Goal: Navigation & Orientation: Find specific page/section

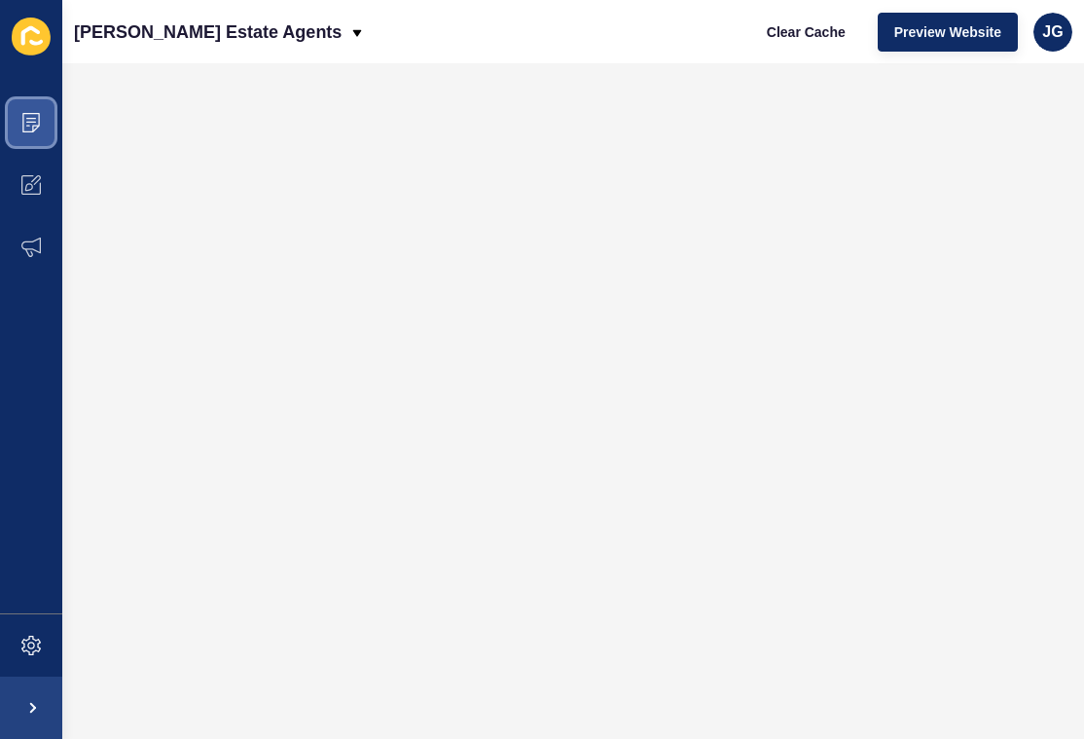
click at [32, 125] on icon at bounding box center [30, 122] width 19 height 19
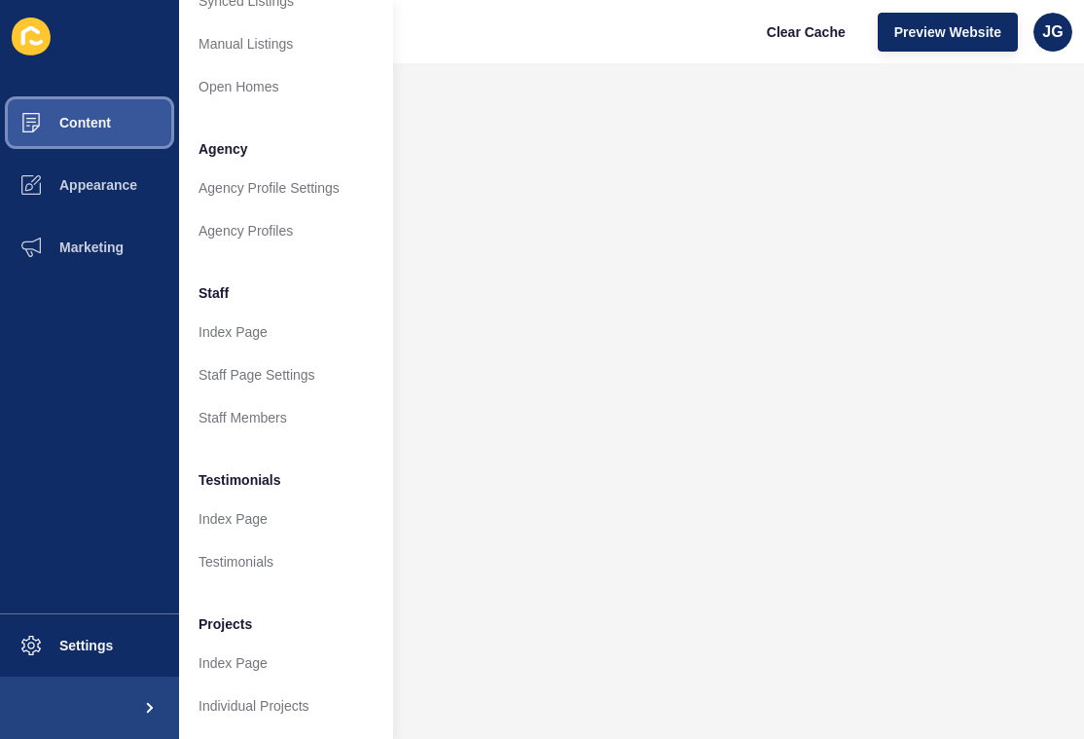
scroll to position [402, 0]
click at [99, 140] on button "Content" at bounding box center [89, 122] width 179 height 62
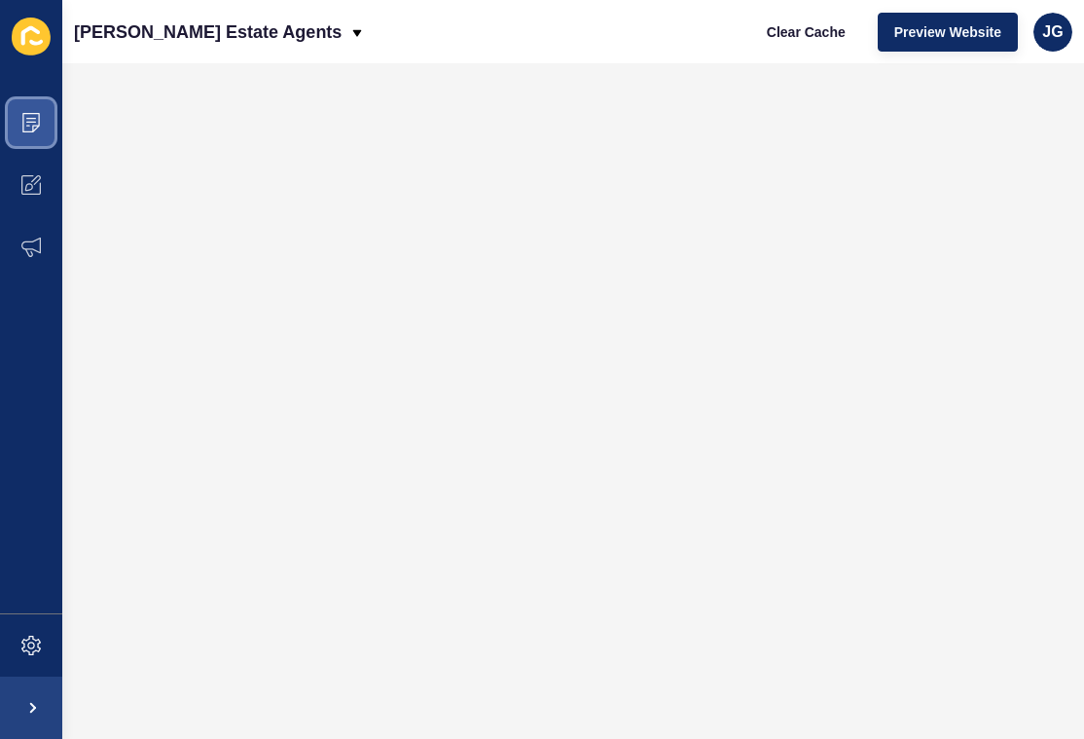
click at [24, 123] on icon at bounding box center [30, 122] width 19 height 19
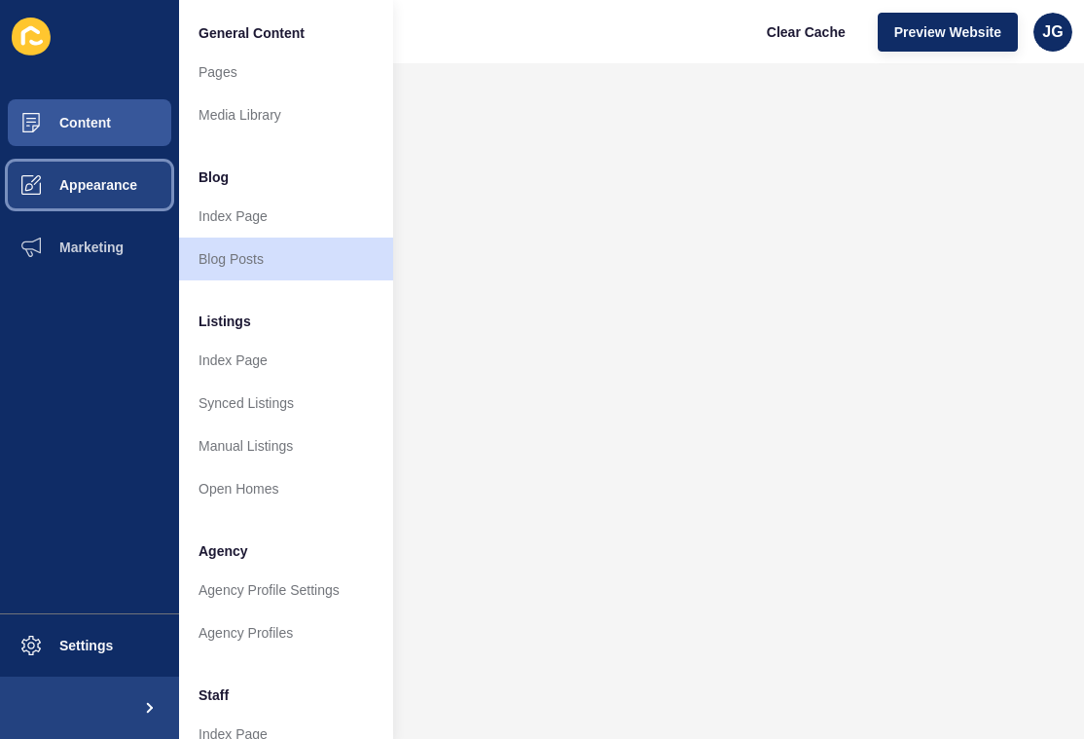
click at [57, 197] on span at bounding box center [31, 185] width 62 height 62
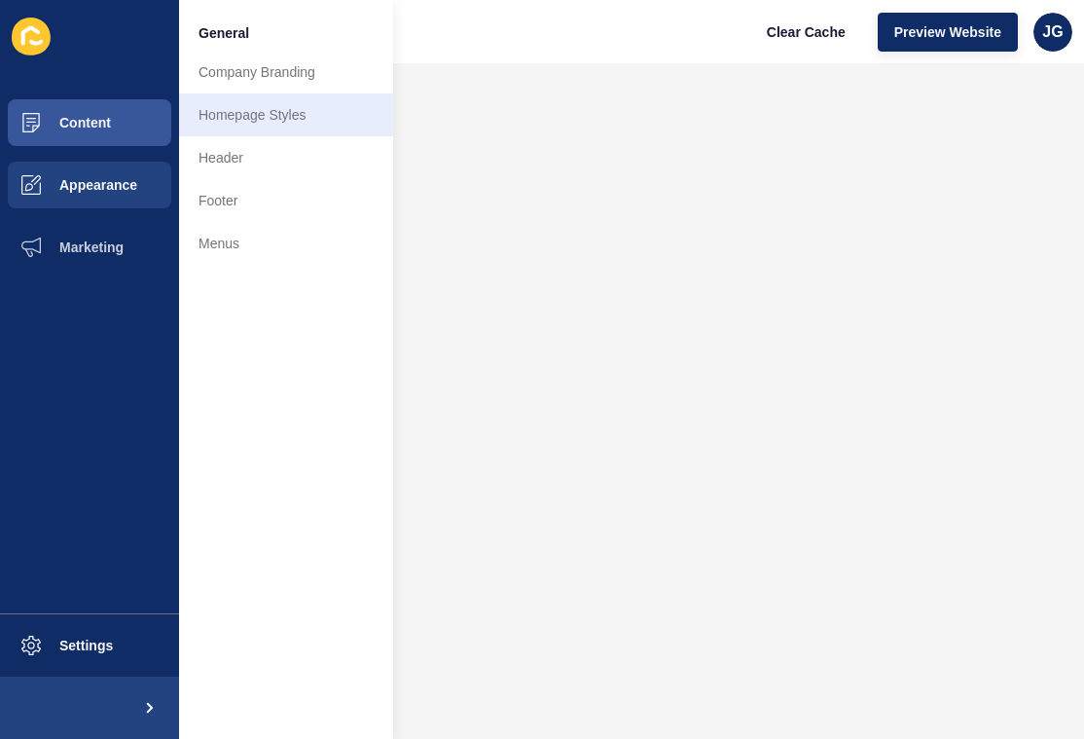
click at [288, 104] on link "Homepage Styles" at bounding box center [286, 114] width 214 height 43
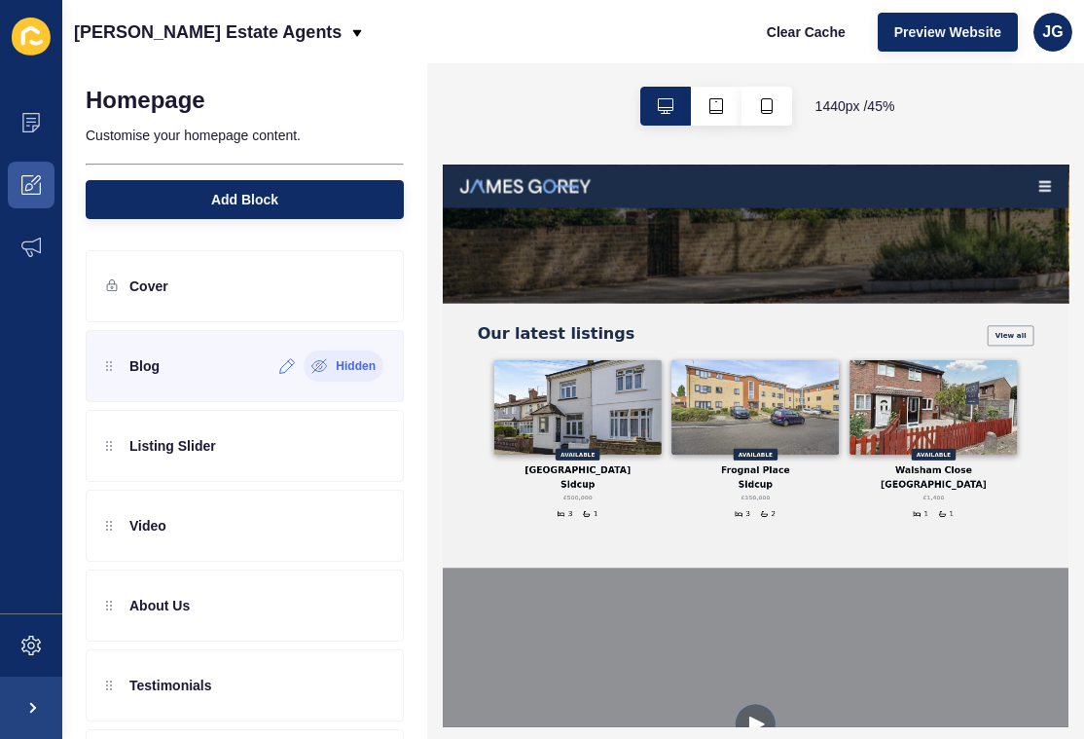
click at [345, 375] on div "Hidden" at bounding box center [344, 365] width 80 height 31
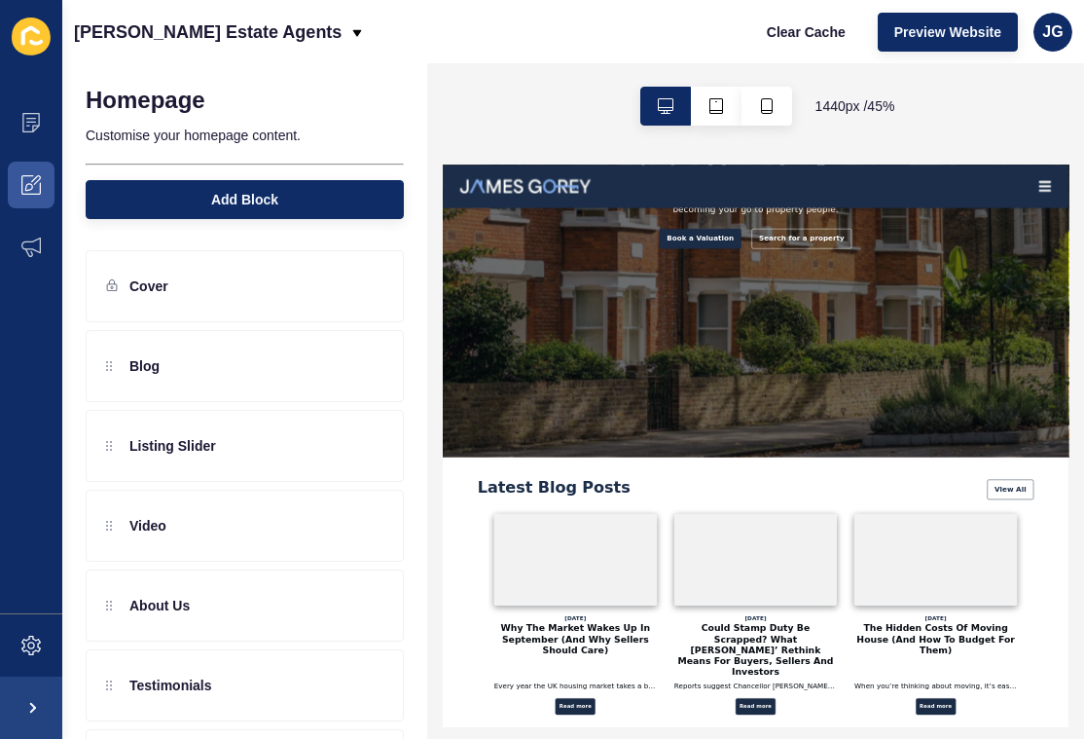
scroll to position [611, 0]
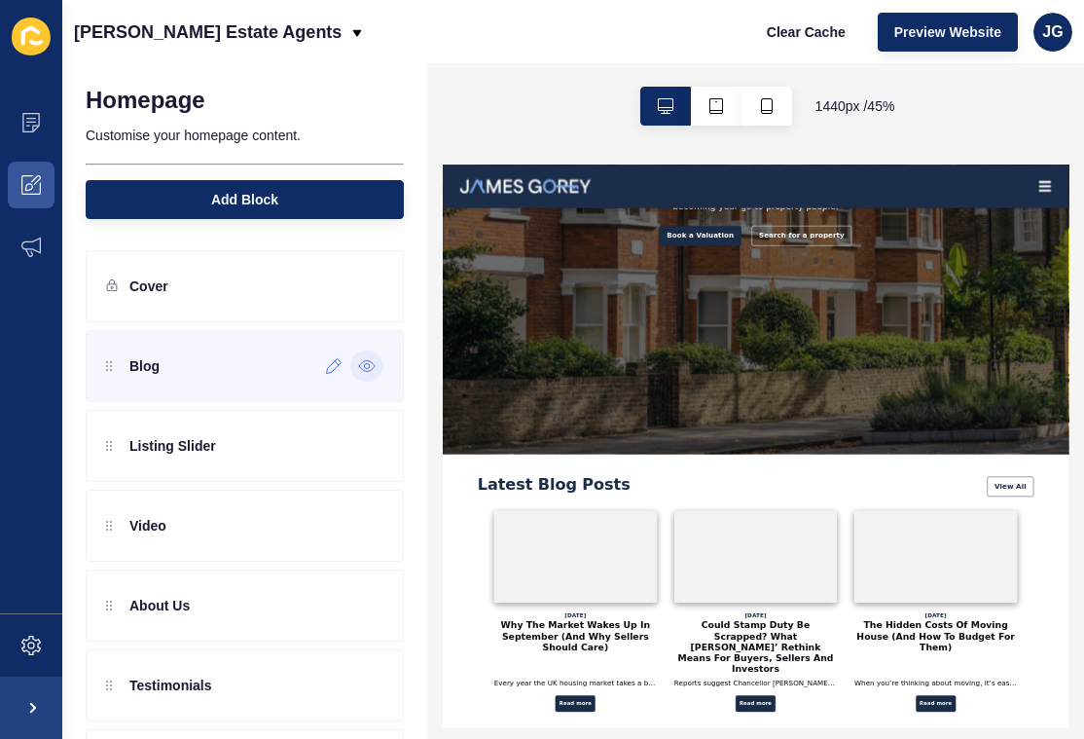
click at [372, 364] on icon at bounding box center [367, 366] width 18 height 16
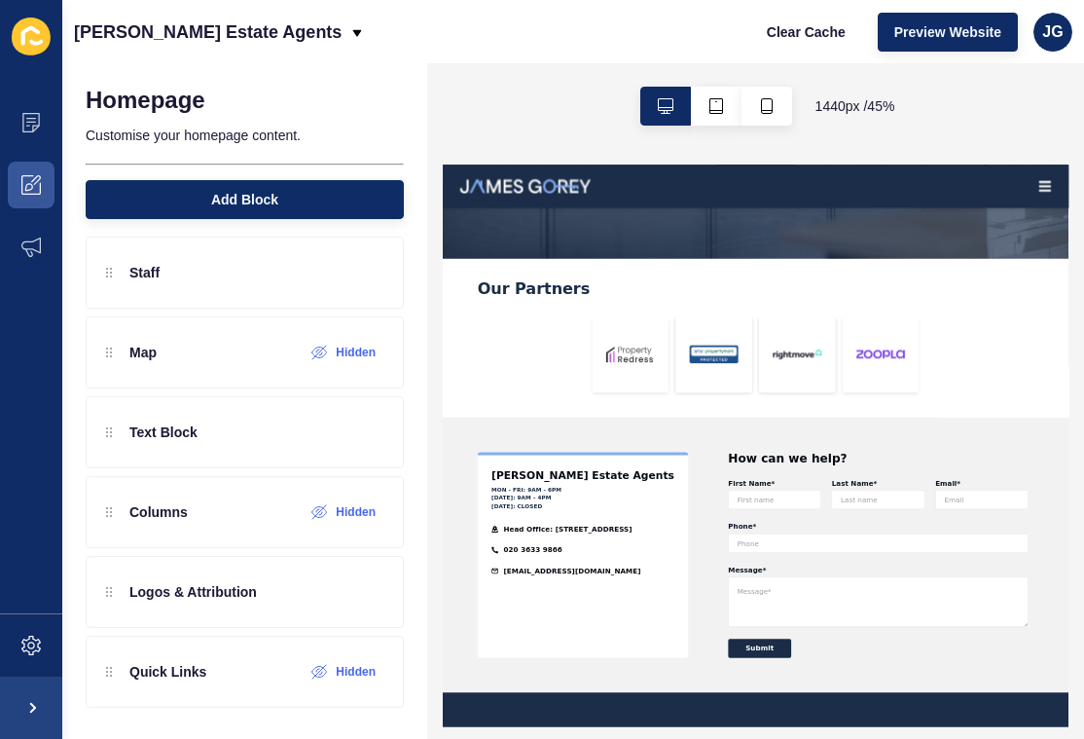
scroll to position [4537, 0]
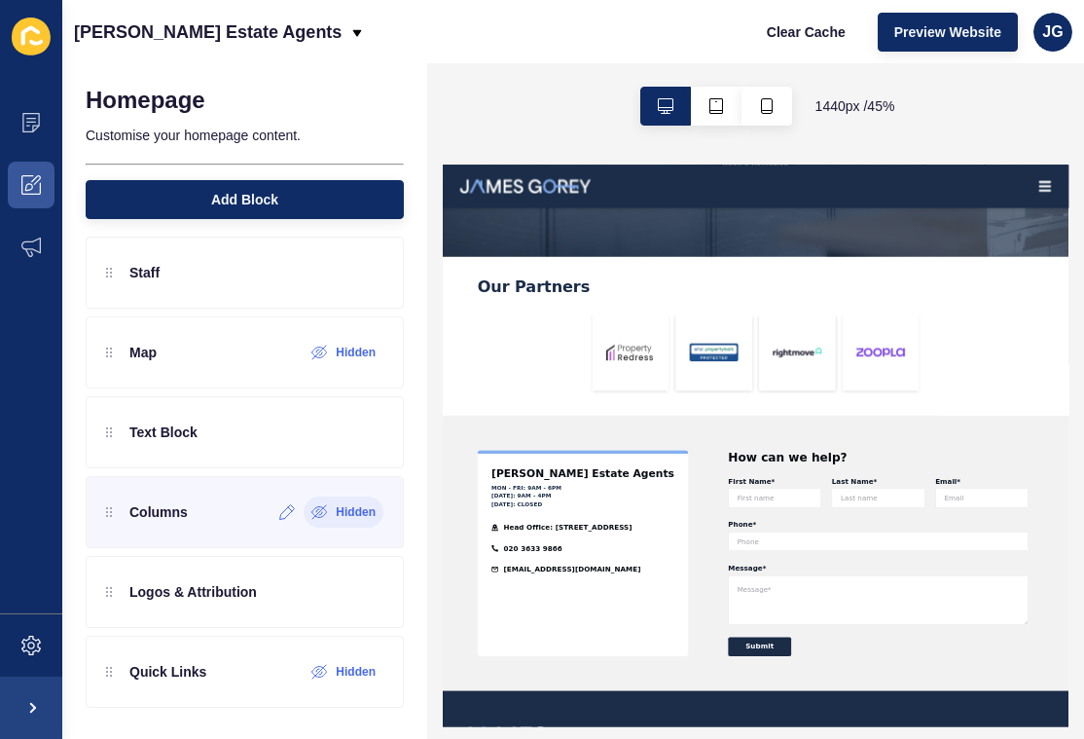
click at [328, 513] on icon at bounding box center [319, 512] width 17 height 16
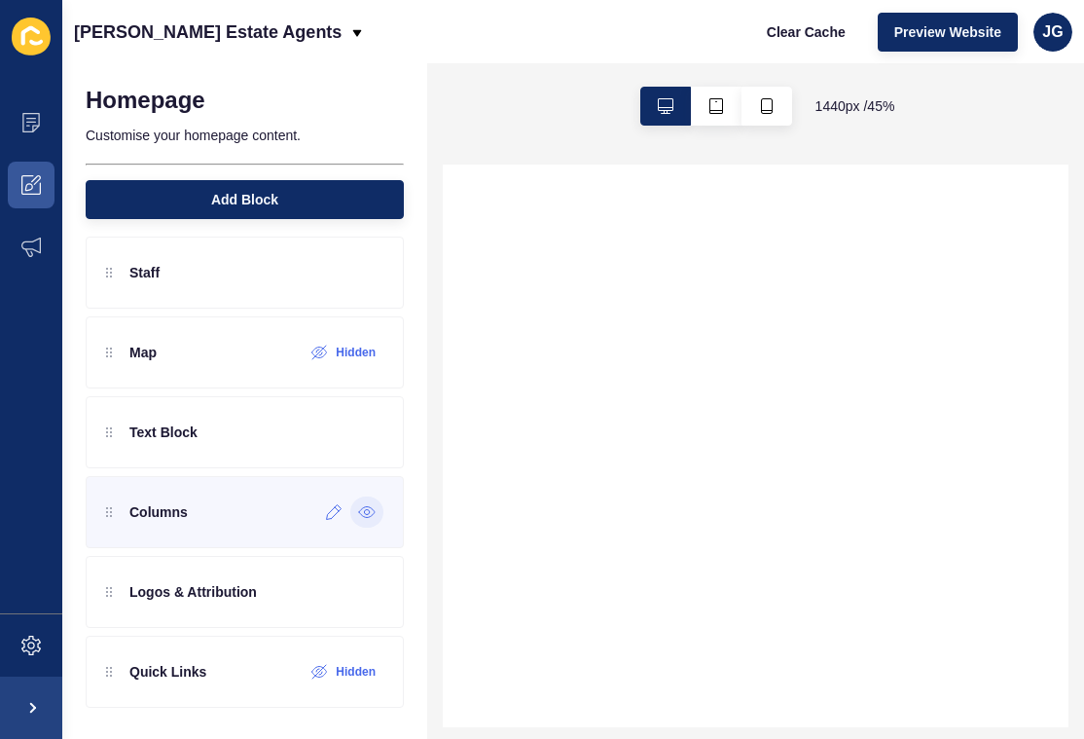
click at [369, 504] on icon at bounding box center [367, 512] width 18 height 16
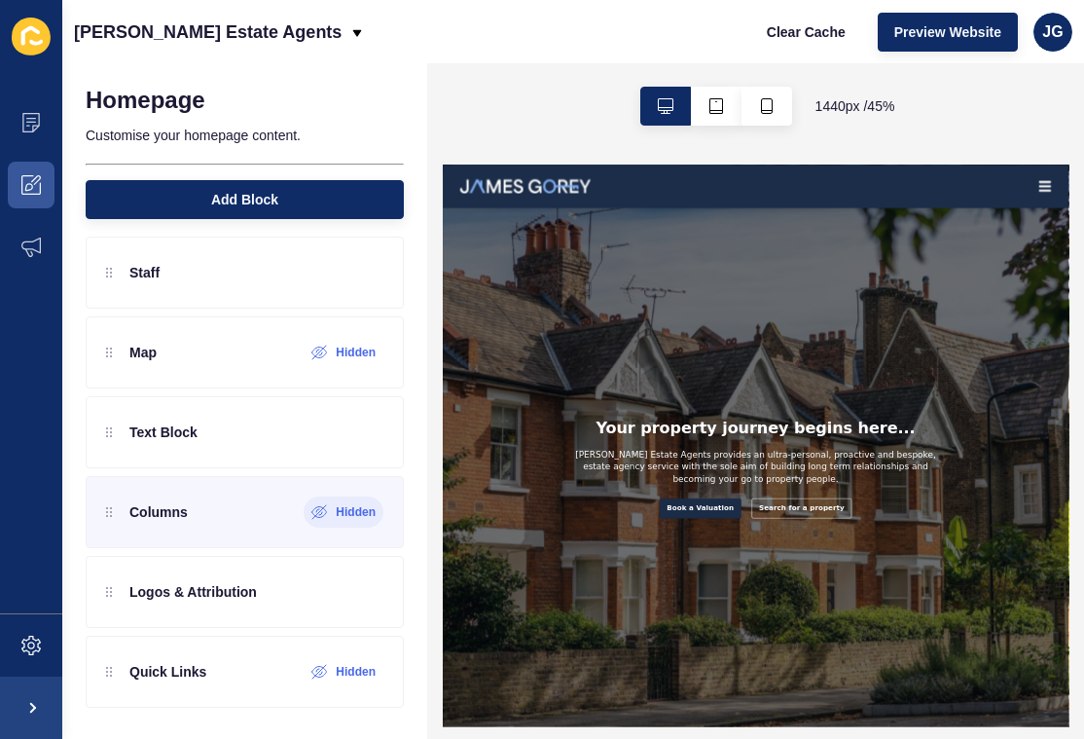
scroll to position [0, 0]
click at [363, 509] on label "Hidden" at bounding box center [356, 512] width 40 height 16
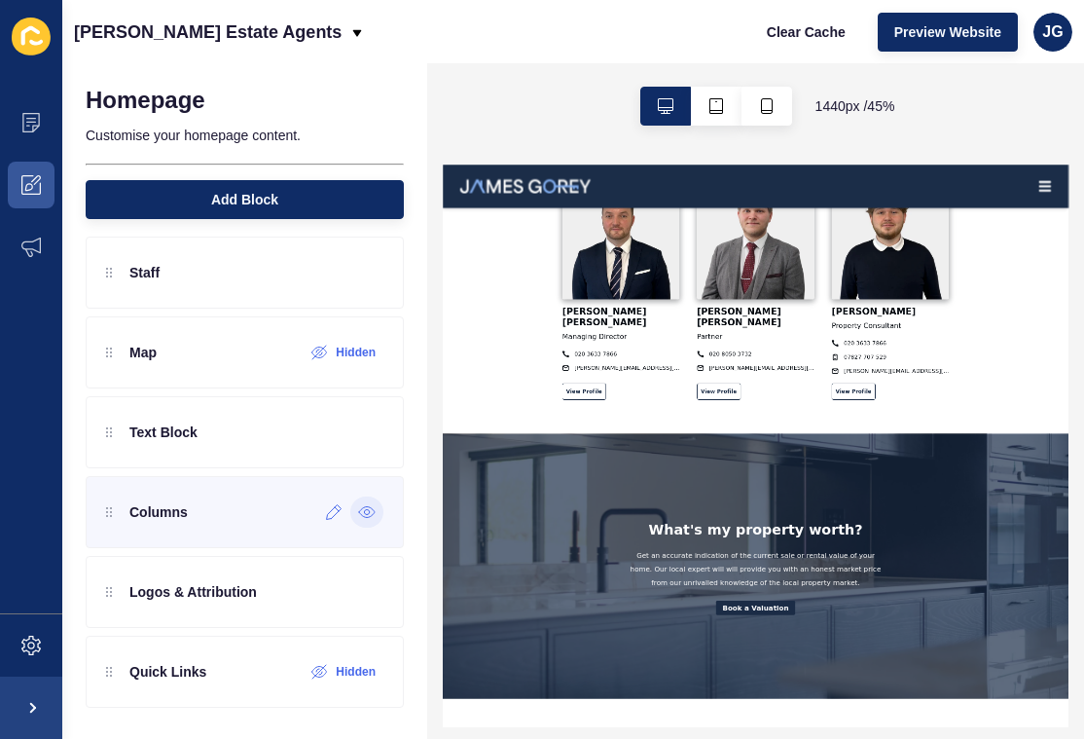
click at [365, 511] on icon at bounding box center [366, 512] width 5 height 5
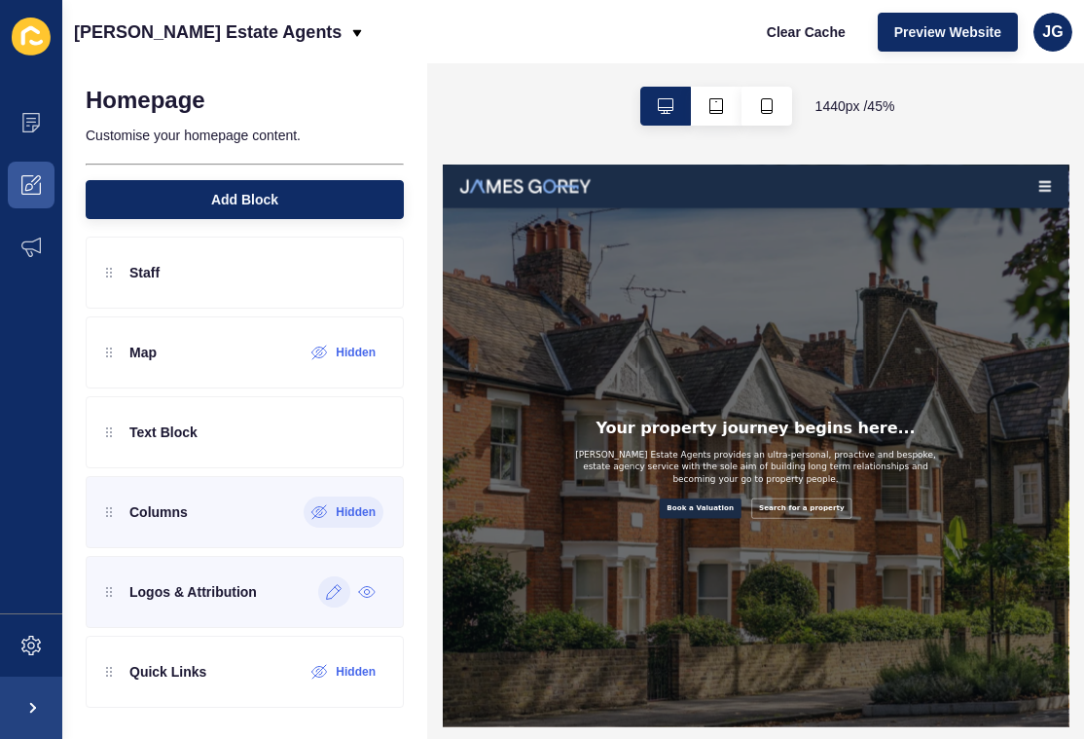
click at [331, 587] on icon at bounding box center [334, 592] width 17 height 16
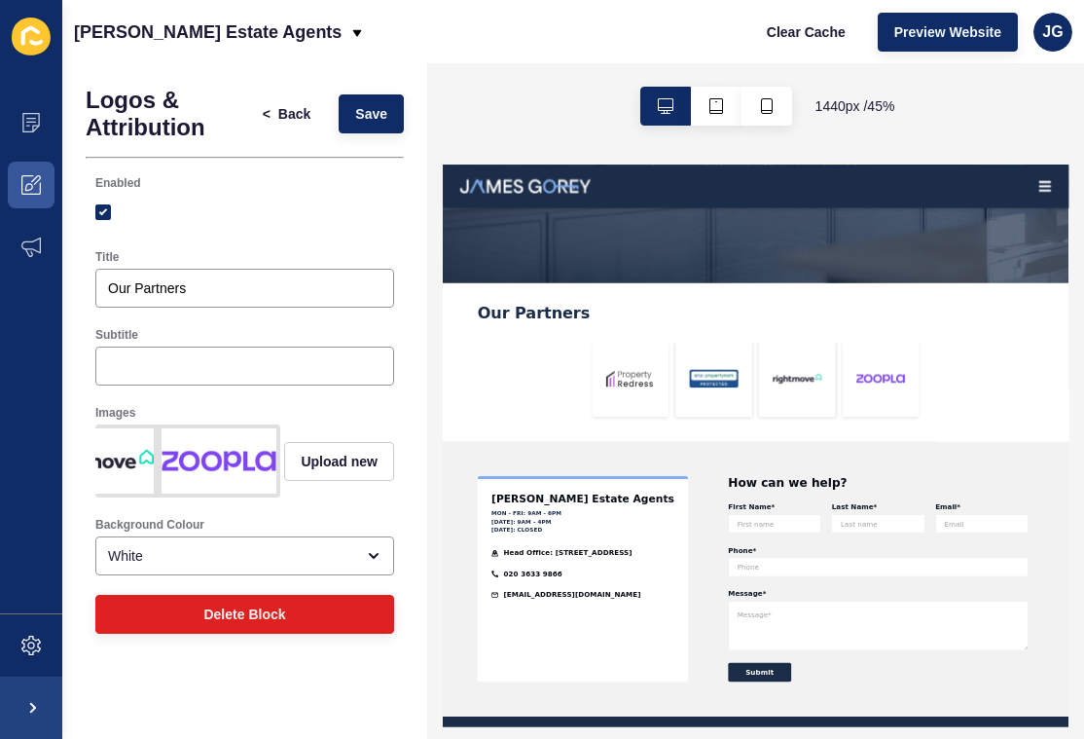
scroll to position [4486, 0]
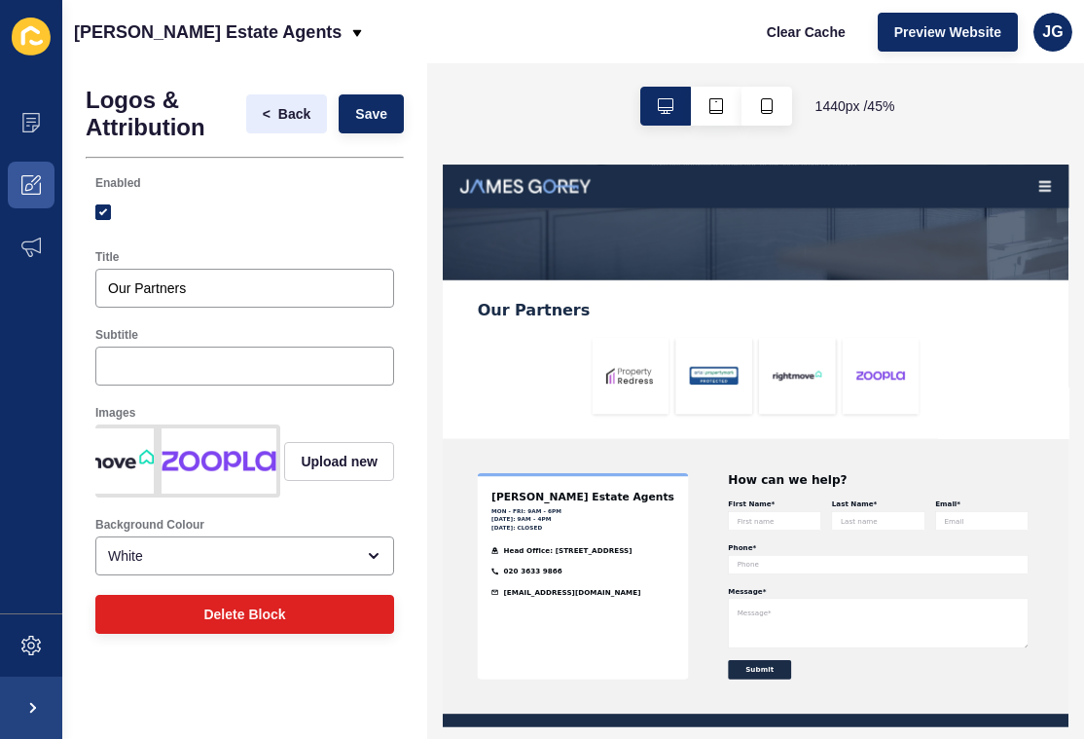
click at [287, 114] on span "Back" at bounding box center [294, 113] width 32 height 19
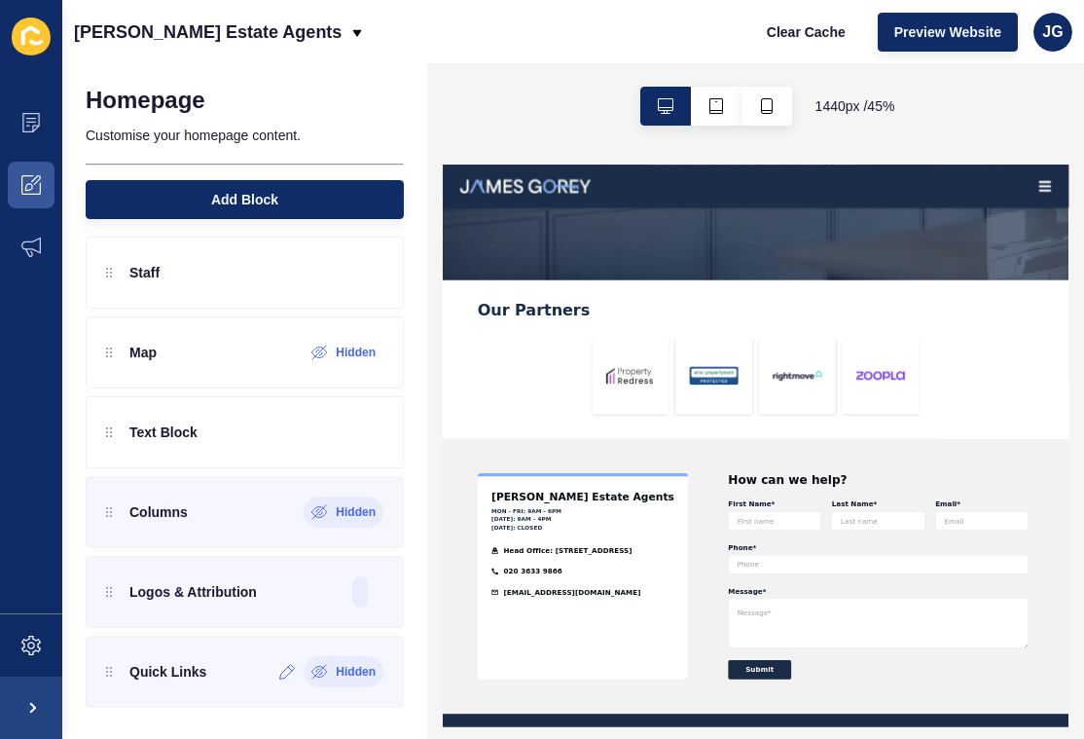
scroll to position [492, 0]
click at [319, 669] on icon at bounding box center [317, 670] width 3 height 3
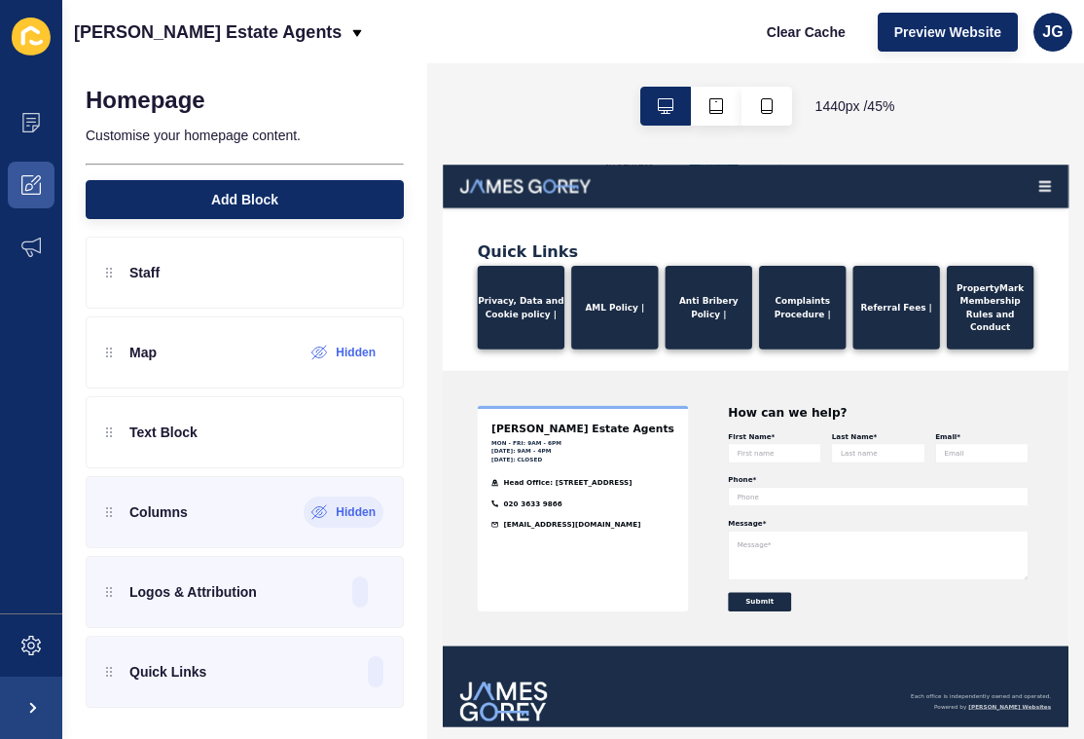
scroll to position [4967, 0]
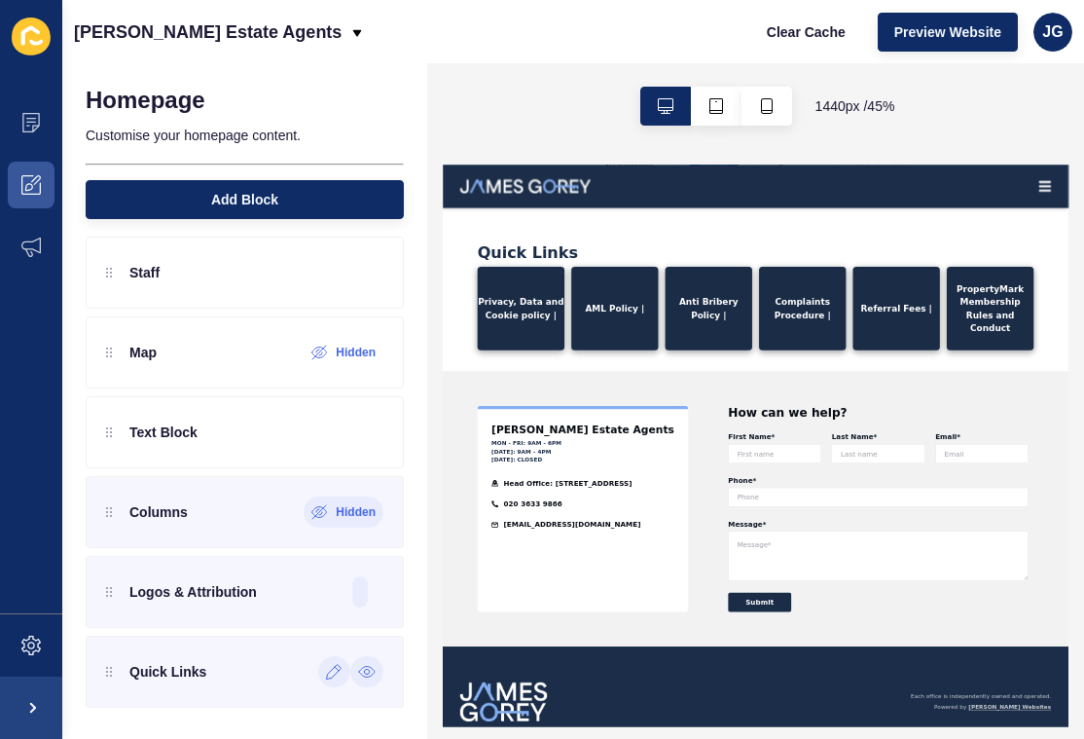
click at [332, 674] on icon at bounding box center [334, 672] width 17 height 16
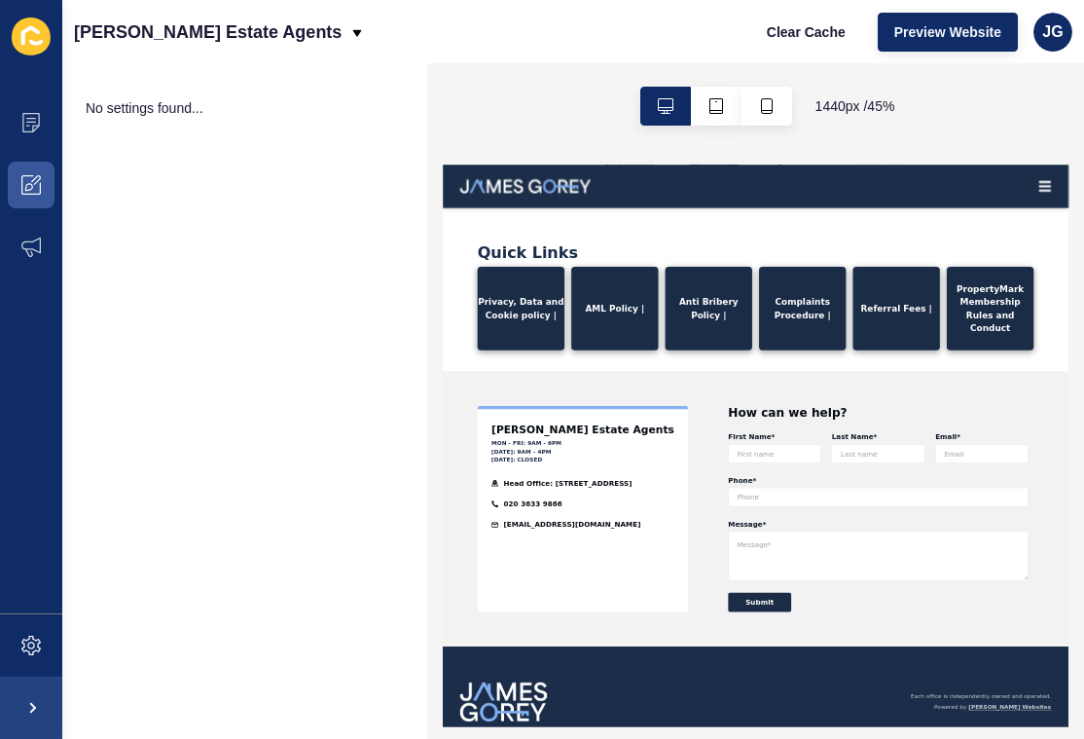
scroll to position [0, 0]
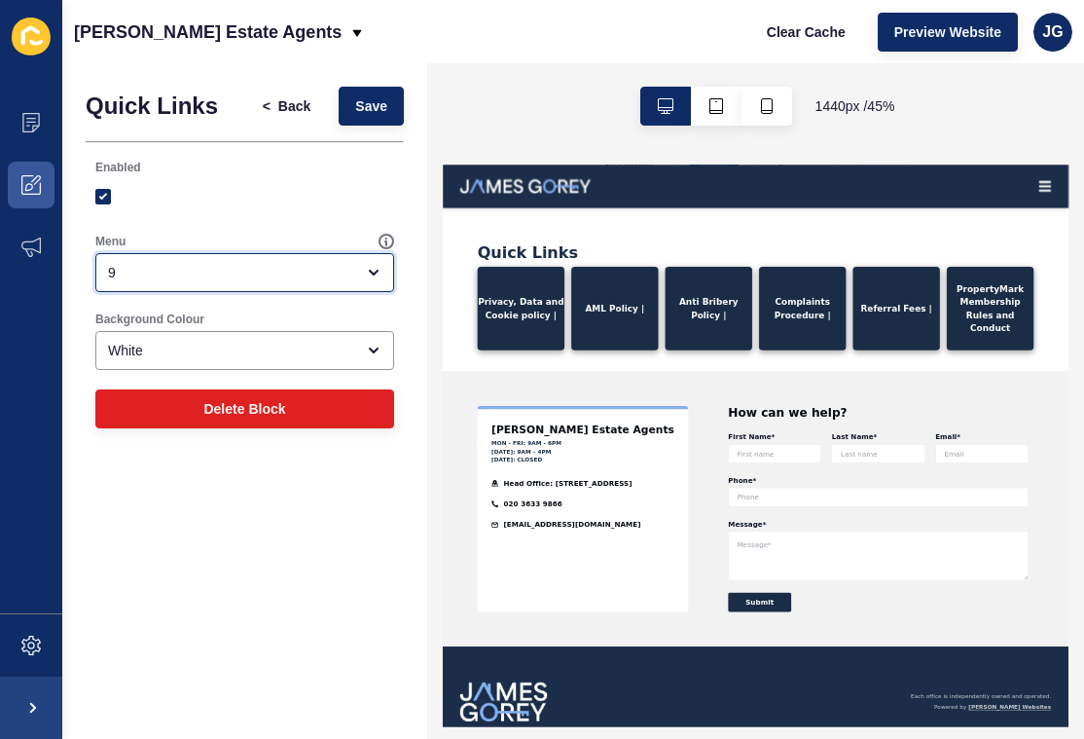
click at [301, 279] on div "9" at bounding box center [231, 272] width 246 height 19
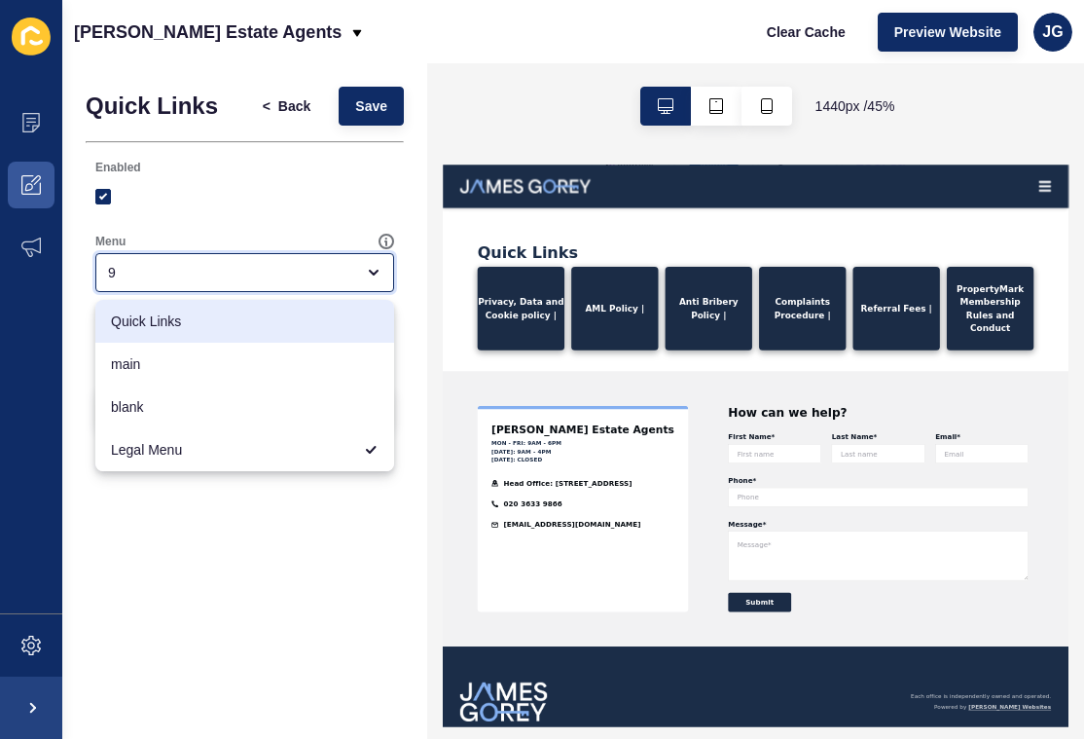
click at [291, 317] on span "Quick Links" at bounding box center [245, 320] width 268 height 19
type input "Quick Links"
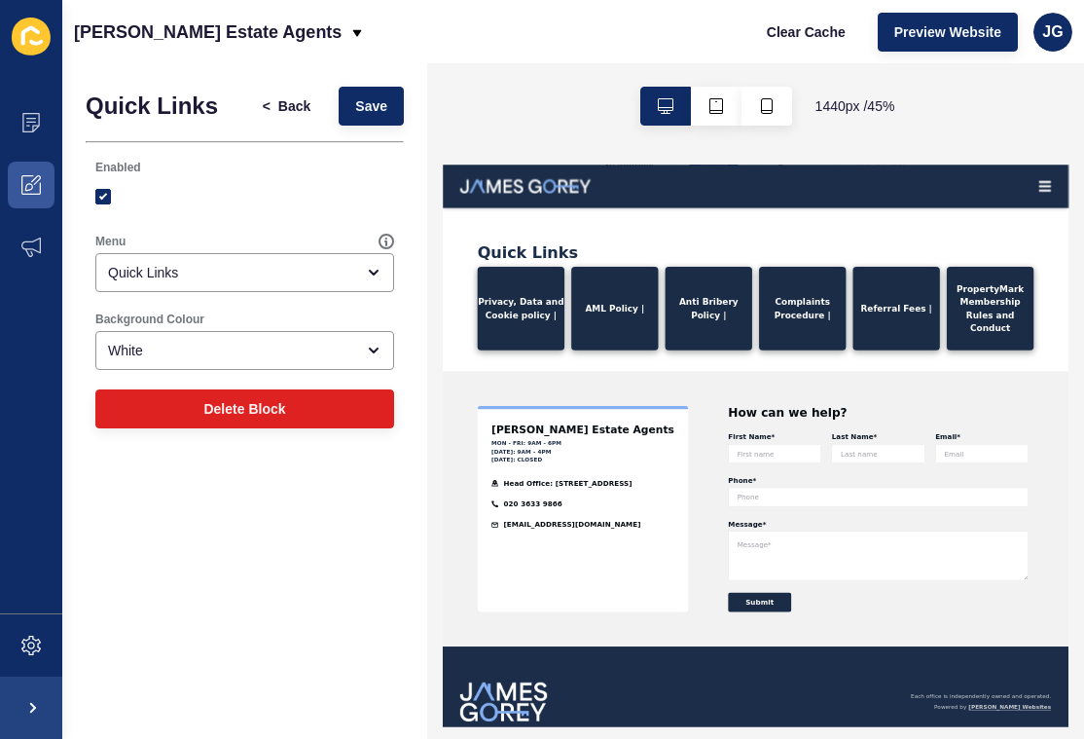
click at [335, 316] on div "Background Colour" at bounding box center [244, 319] width 299 height 16
click at [375, 120] on button "Save" at bounding box center [371, 106] width 65 height 39
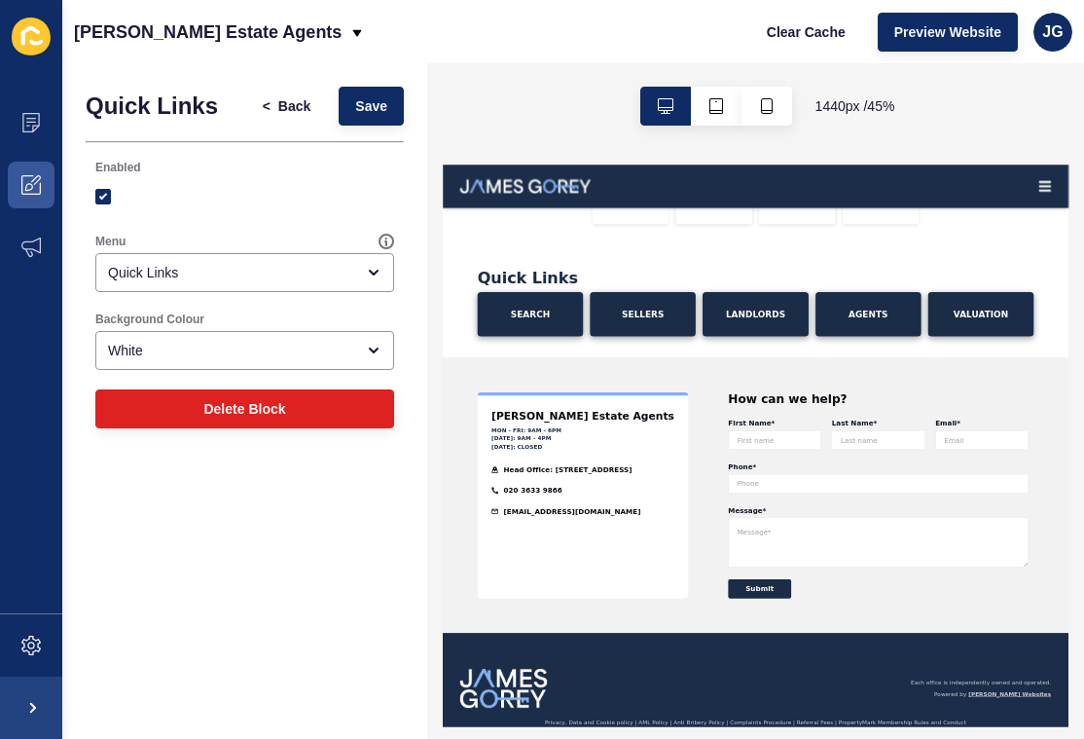
scroll to position [4909, 0]
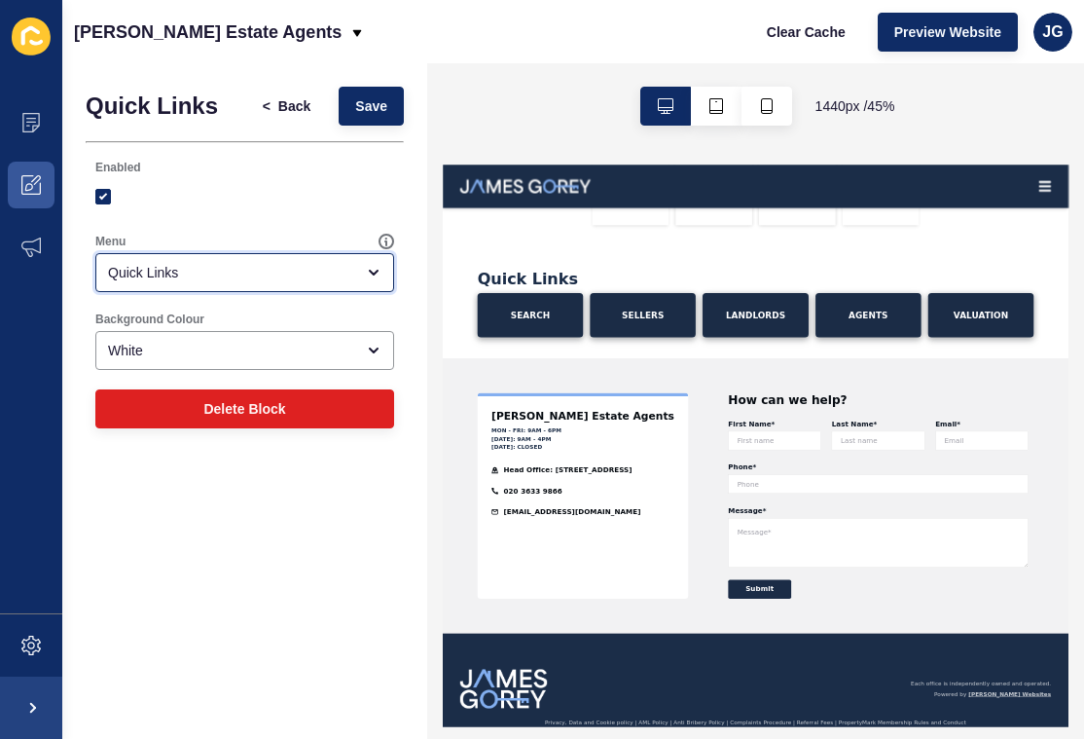
click at [235, 260] on div "Quick Links" at bounding box center [244, 272] width 299 height 39
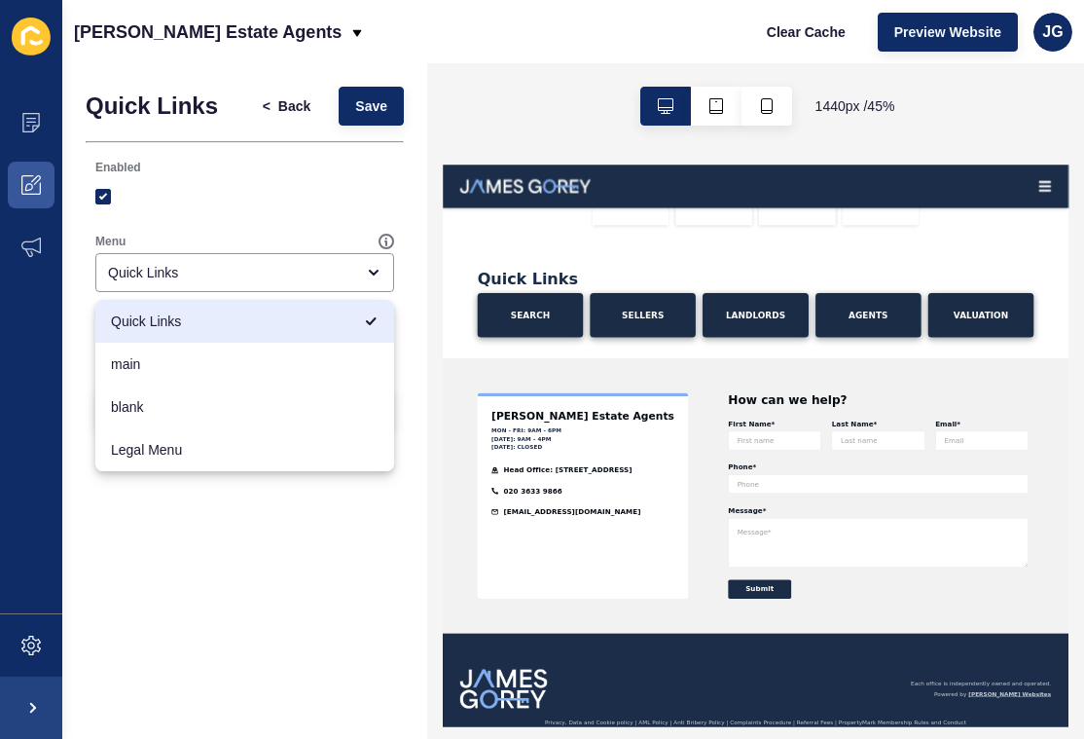
click at [258, 220] on div "Enabled" at bounding box center [245, 187] width 318 height 74
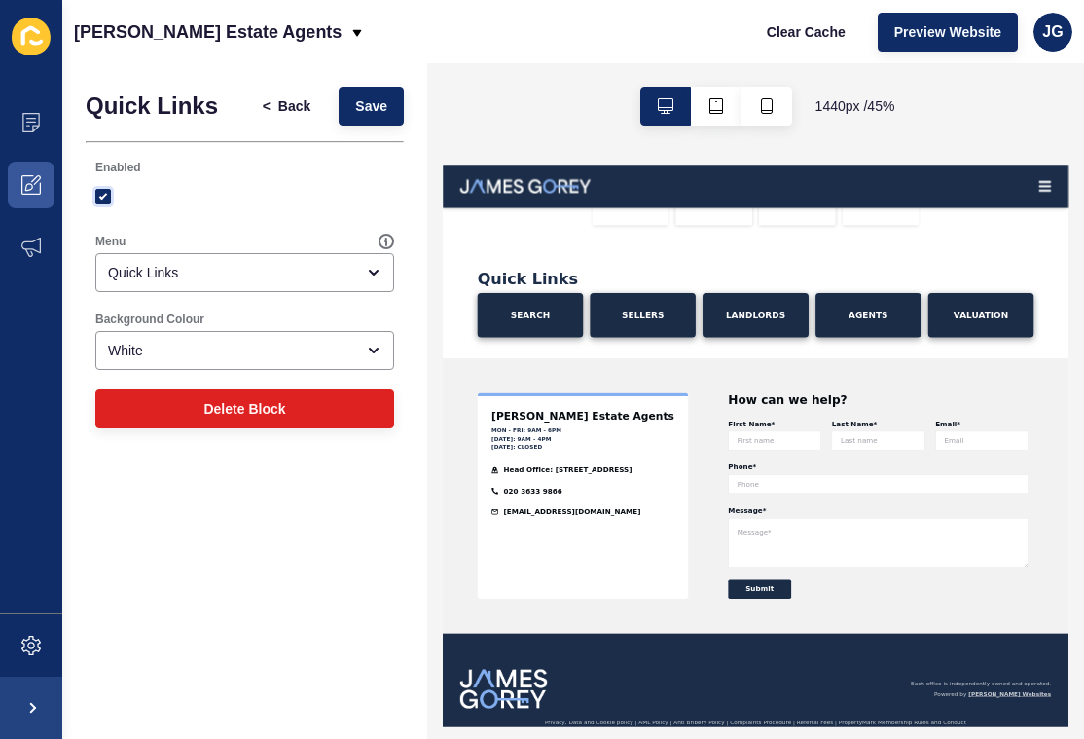
click at [100, 189] on label at bounding box center [103, 197] width 16 height 16
click at [100, 191] on input "Enabled" at bounding box center [105, 197] width 13 height 13
checkbox input "false"
click at [368, 99] on span "Save" at bounding box center [371, 105] width 32 height 19
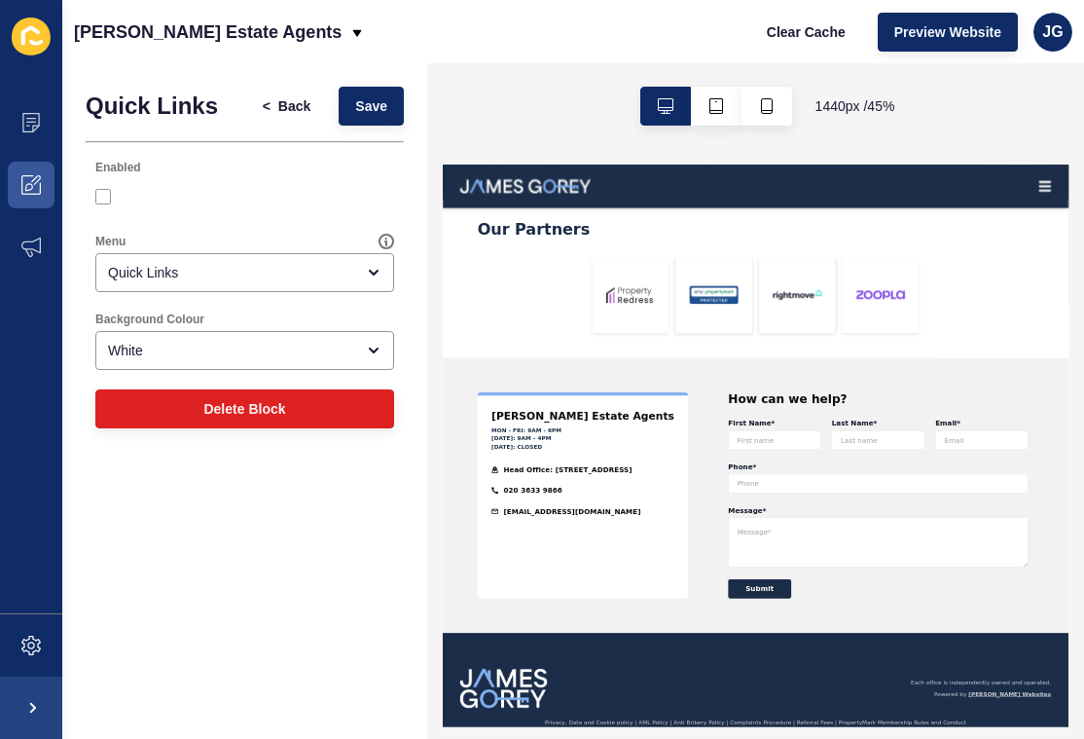
scroll to position [4666, 0]
click at [284, 112] on span "Back" at bounding box center [294, 105] width 32 height 19
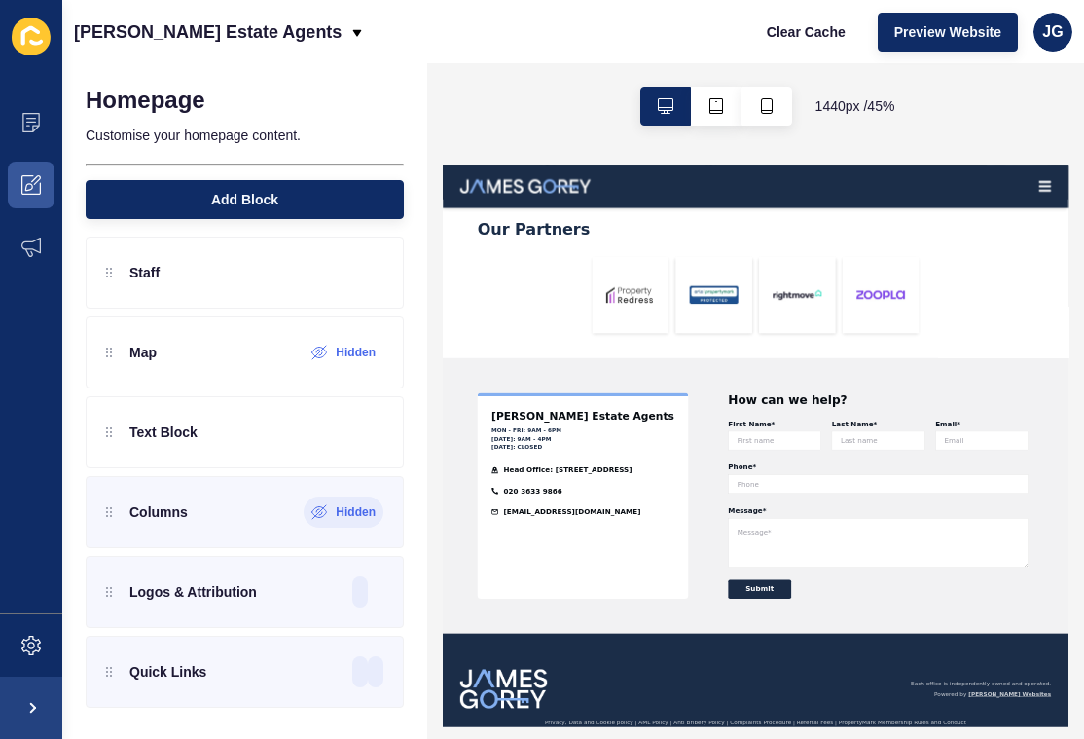
scroll to position [492, 0]
click at [337, 593] on icon at bounding box center [334, 592] width 15 height 15
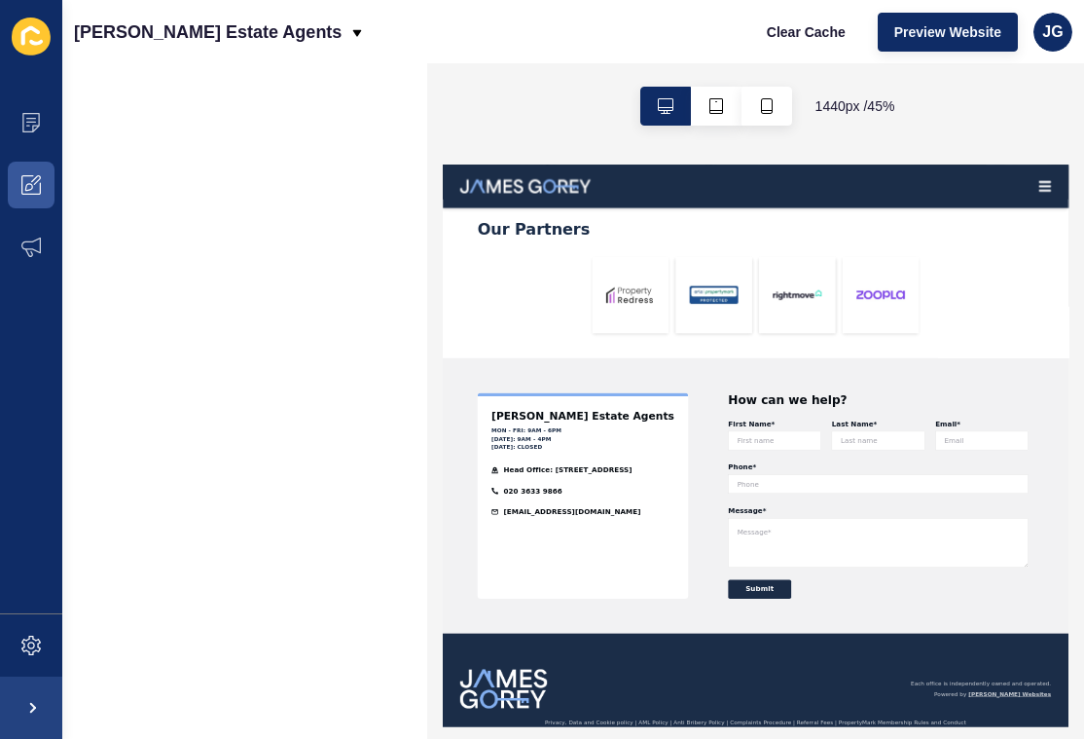
scroll to position [0, 0]
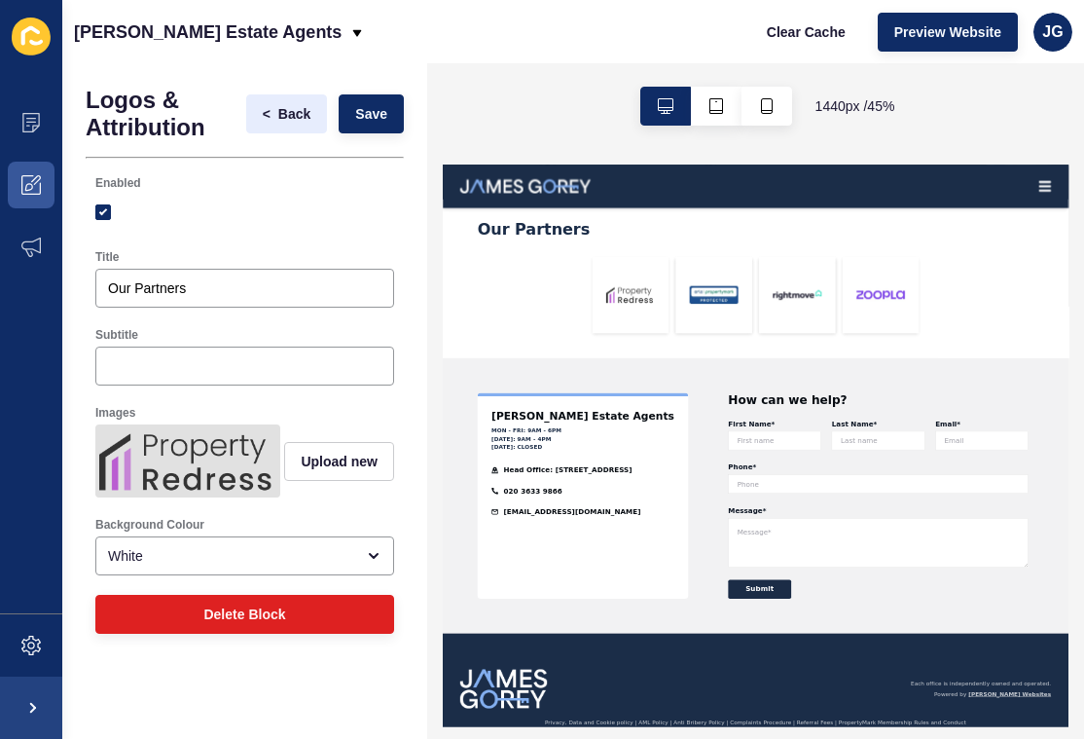
click at [279, 116] on span "Back" at bounding box center [294, 113] width 32 height 19
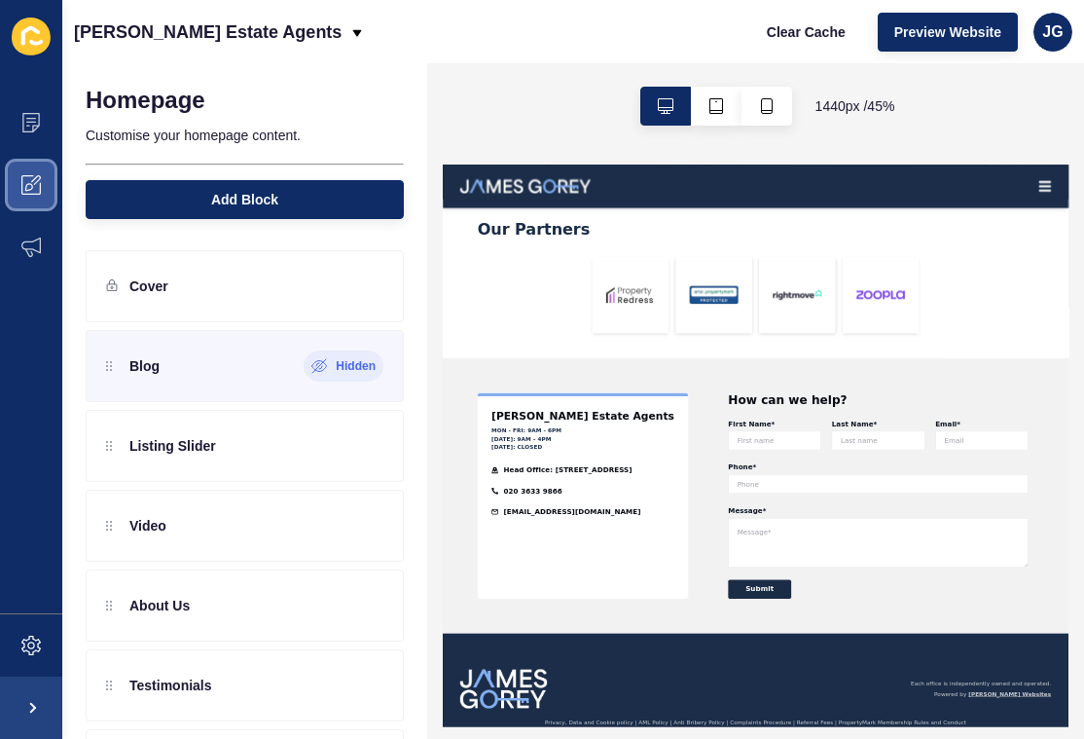
click at [31, 190] on icon at bounding box center [29, 187] width 8 height 8
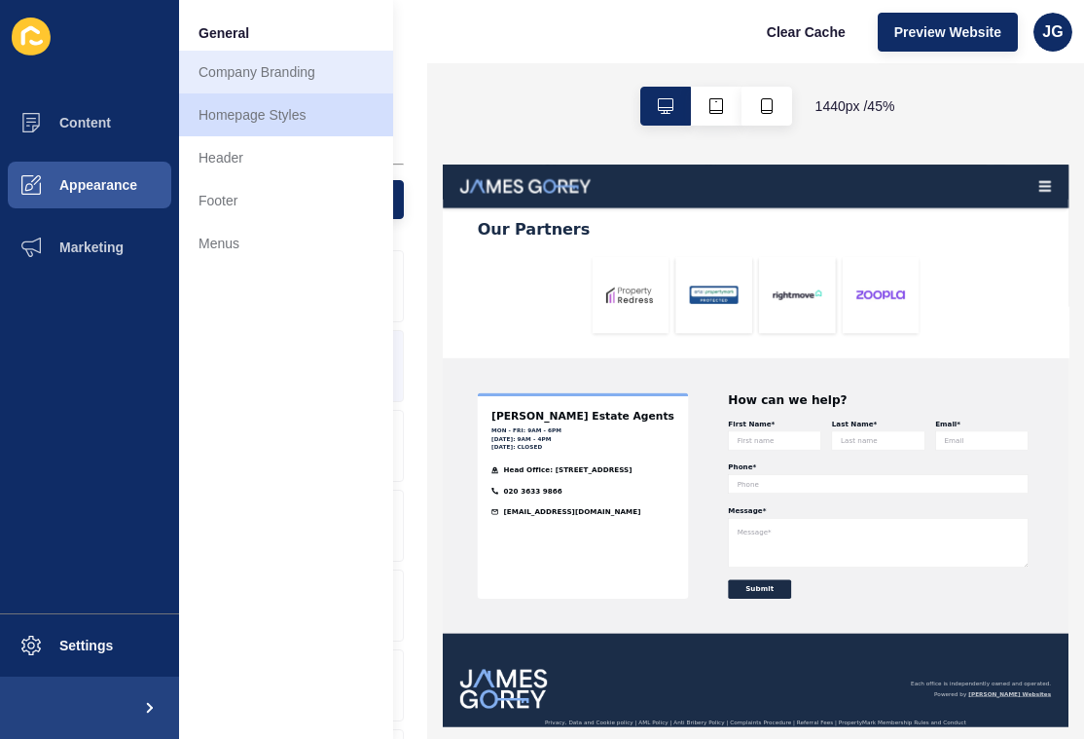
click at [263, 63] on link "Company Branding" at bounding box center [286, 72] width 214 height 43
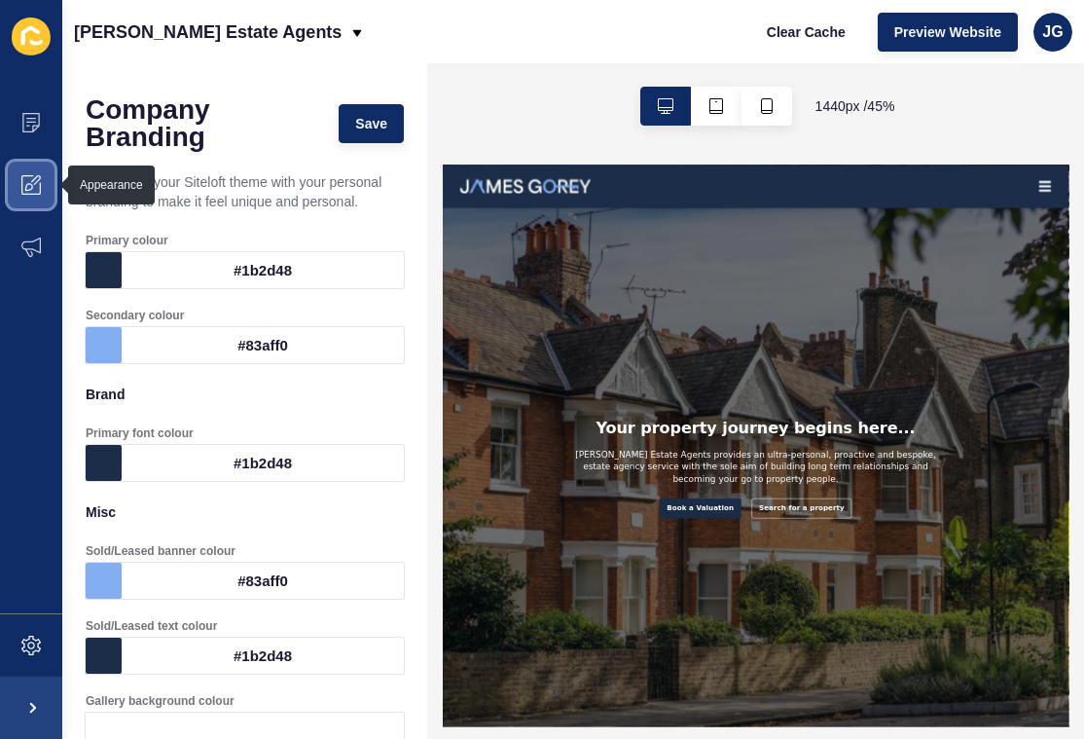
click at [28, 180] on icon at bounding box center [30, 184] width 19 height 19
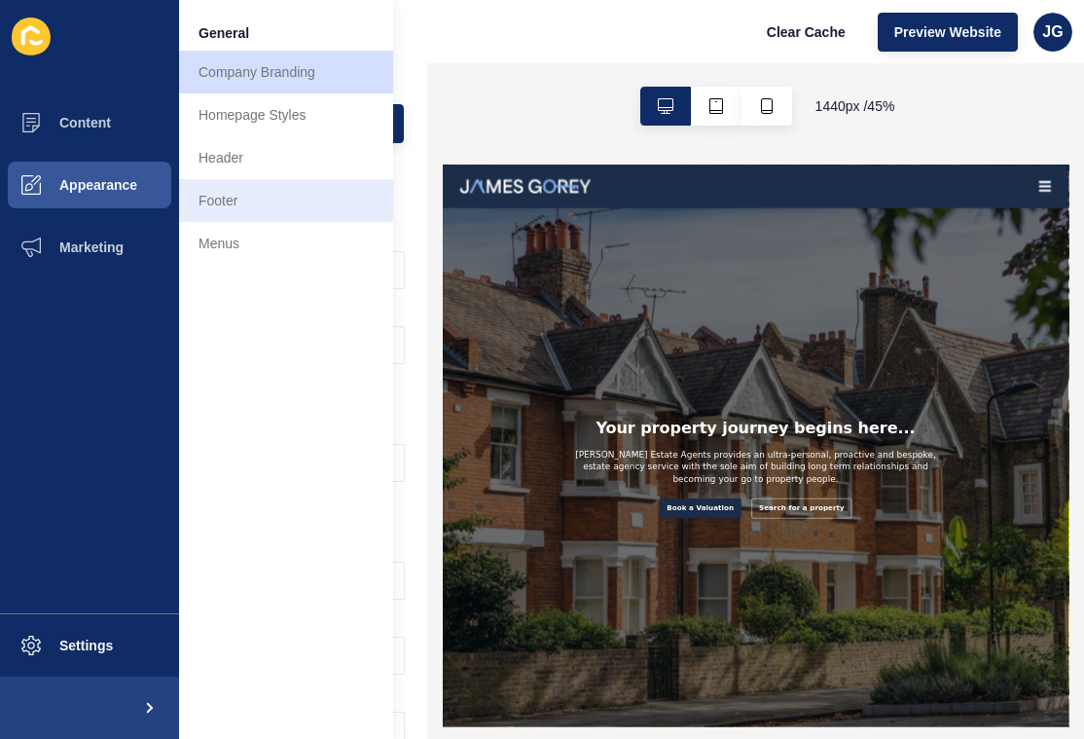
click at [304, 203] on link "Footer" at bounding box center [286, 200] width 214 height 43
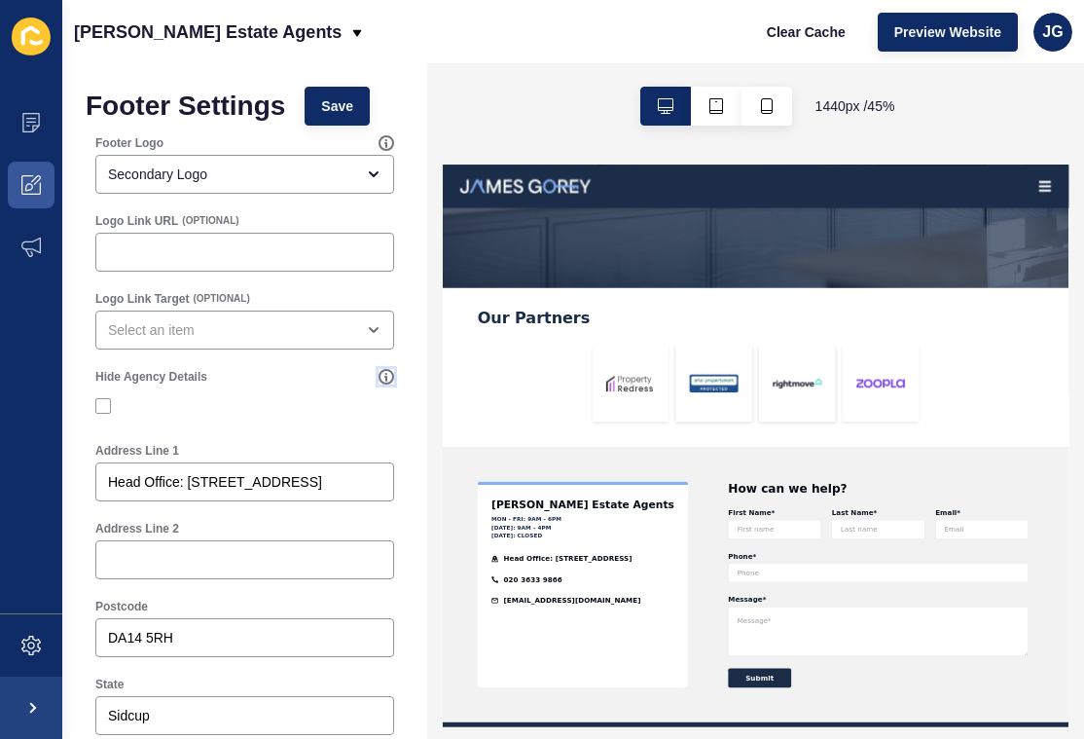
click at [387, 376] on icon at bounding box center [387, 377] width 16 height 16
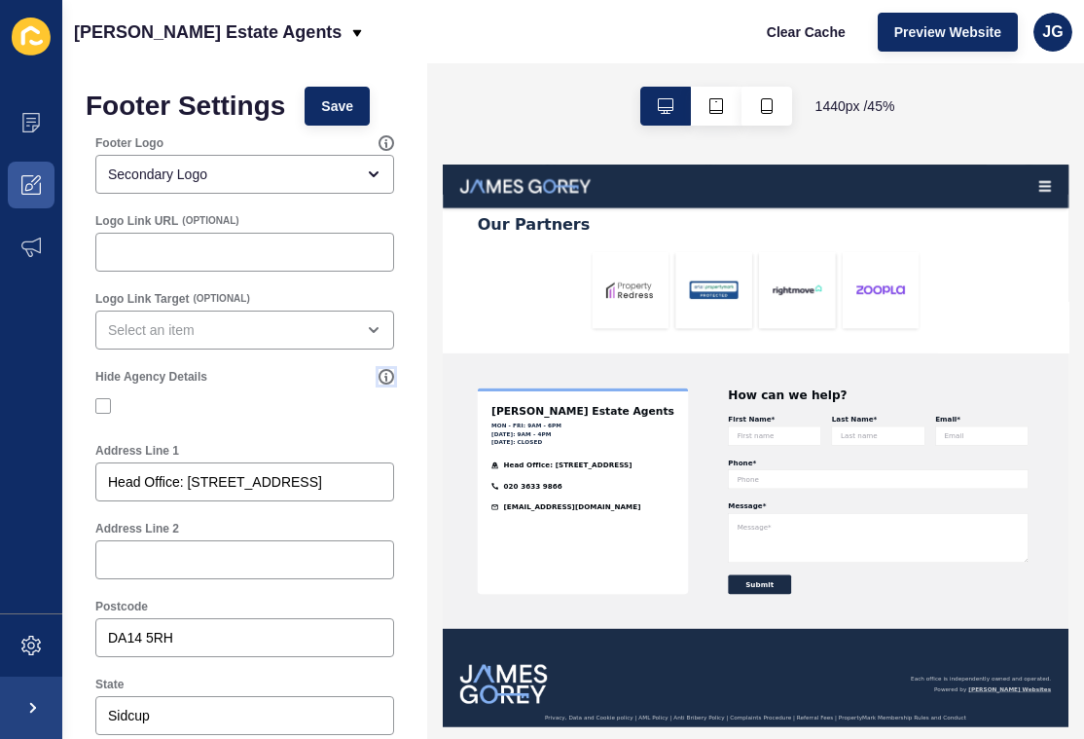
scroll to position [4666, 0]
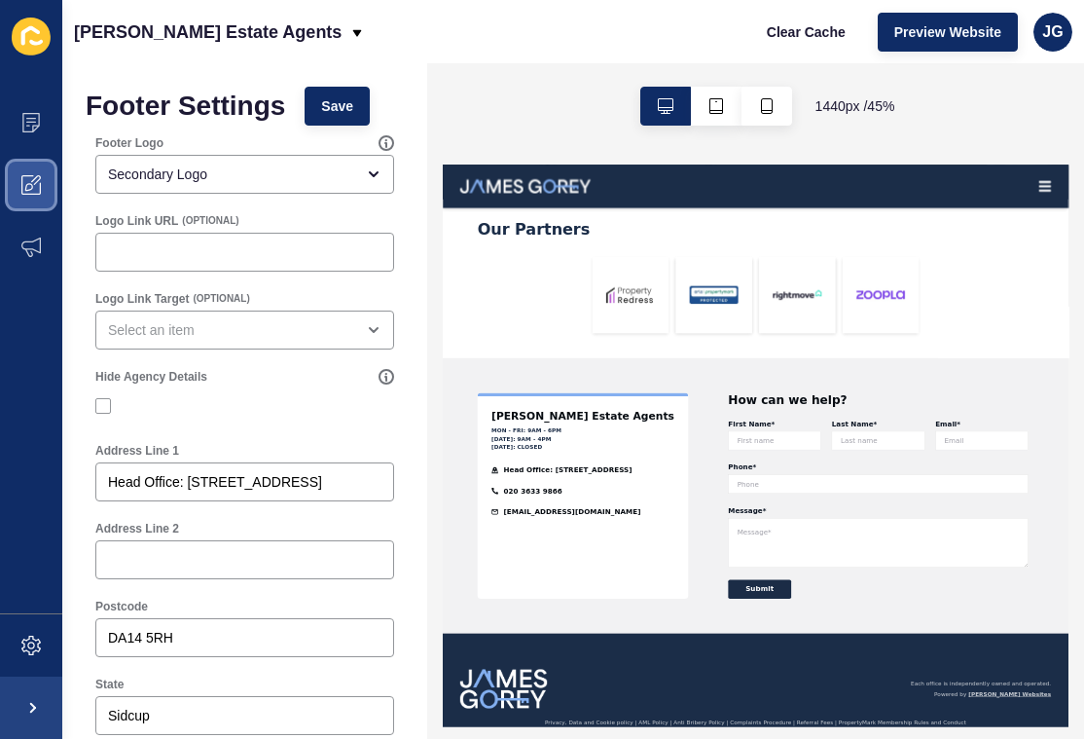
click at [9, 191] on span at bounding box center [31, 185] width 62 height 62
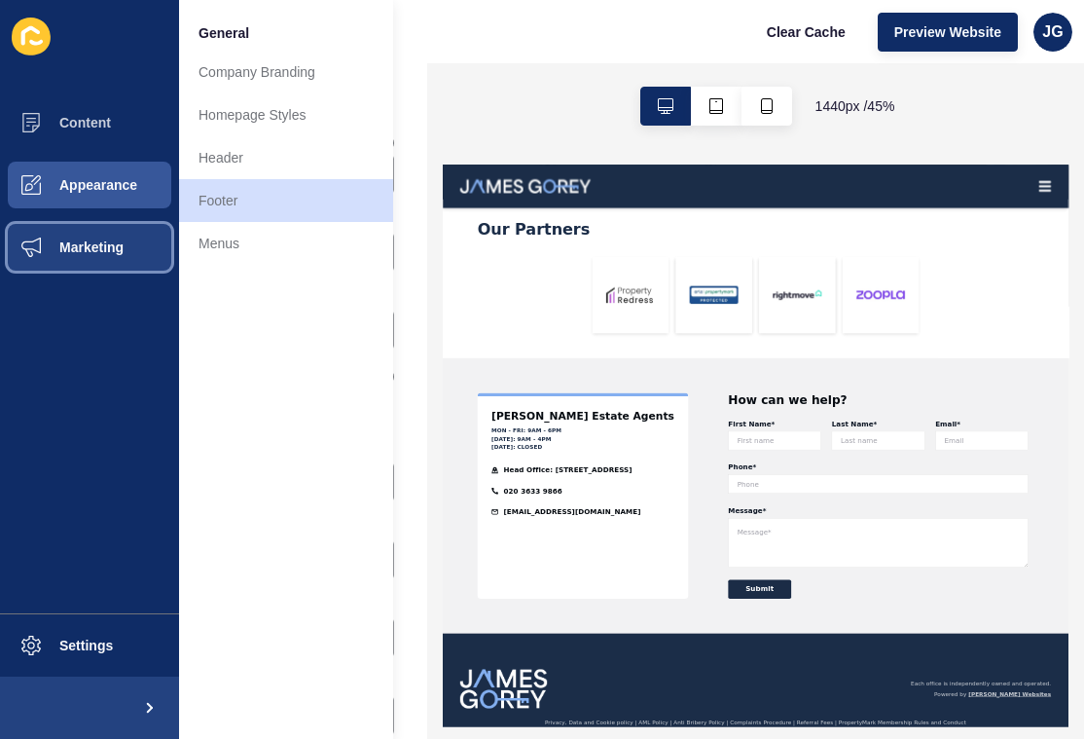
click at [34, 255] on icon at bounding box center [30, 246] width 19 height 19
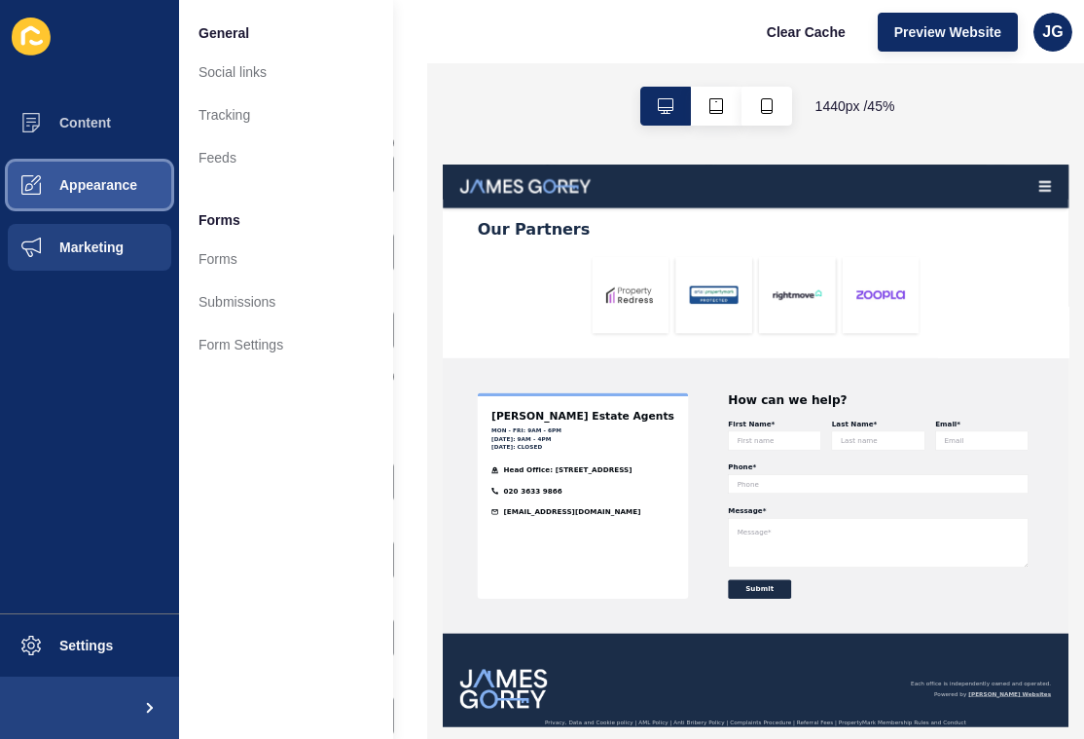
click at [40, 199] on span at bounding box center [31, 185] width 62 height 62
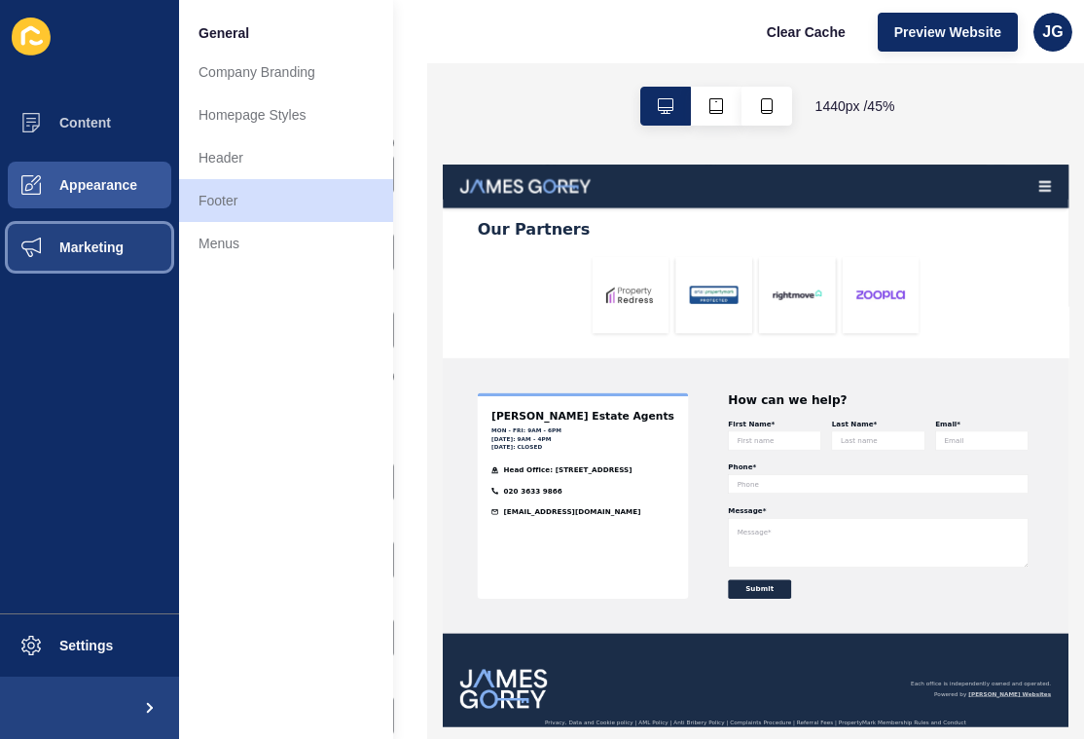
click at [50, 254] on span "Marketing" at bounding box center [60, 247] width 127 height 16
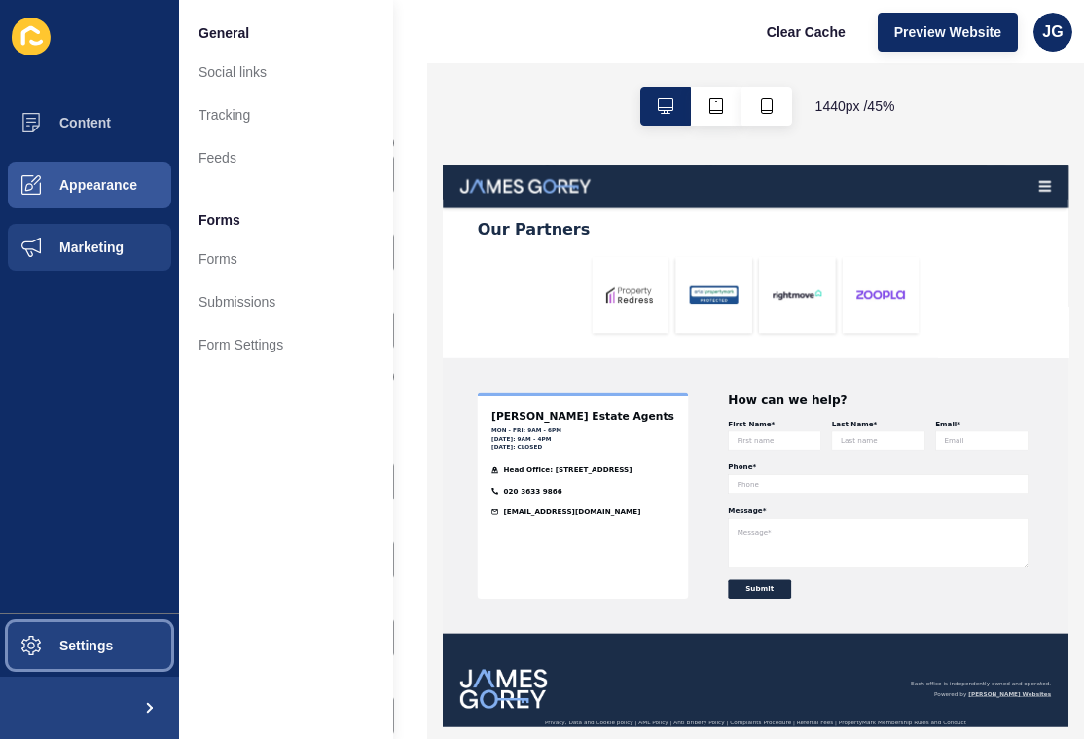
click at [64, 640] on span "Settings" at bounding box center [55, 645] width 116 height 16
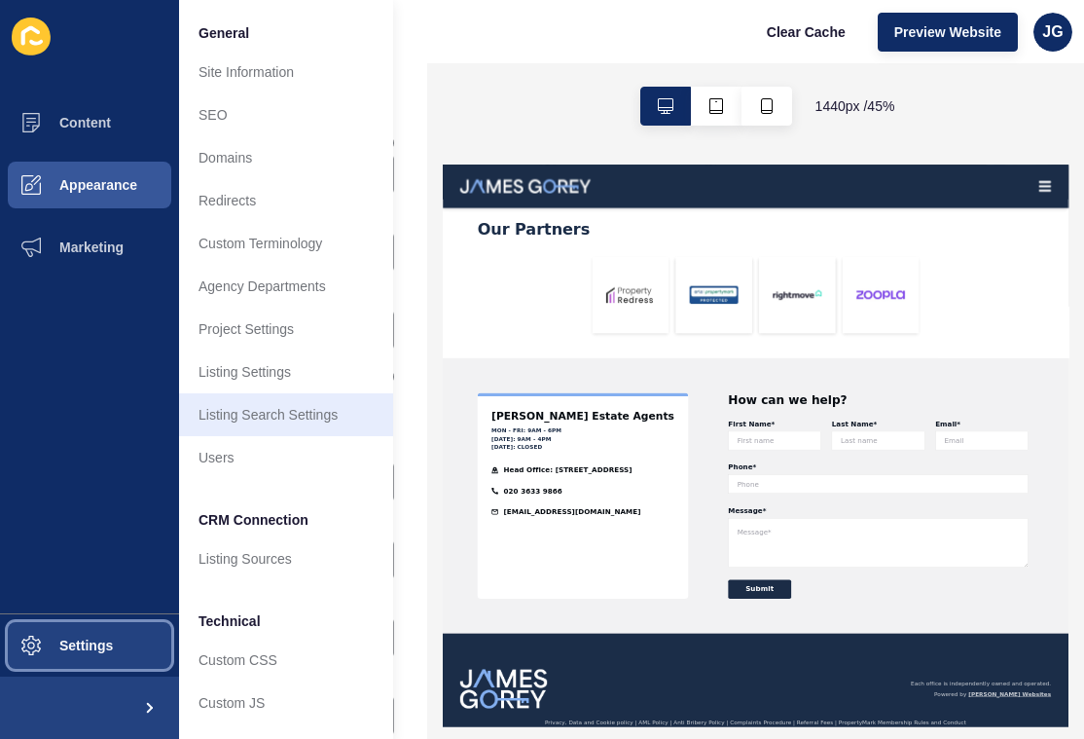
scroll to position [0, 0]
click at [308, 407] on link "Listing Search Settings" at bounding box center [286, 414] width 214 height 43
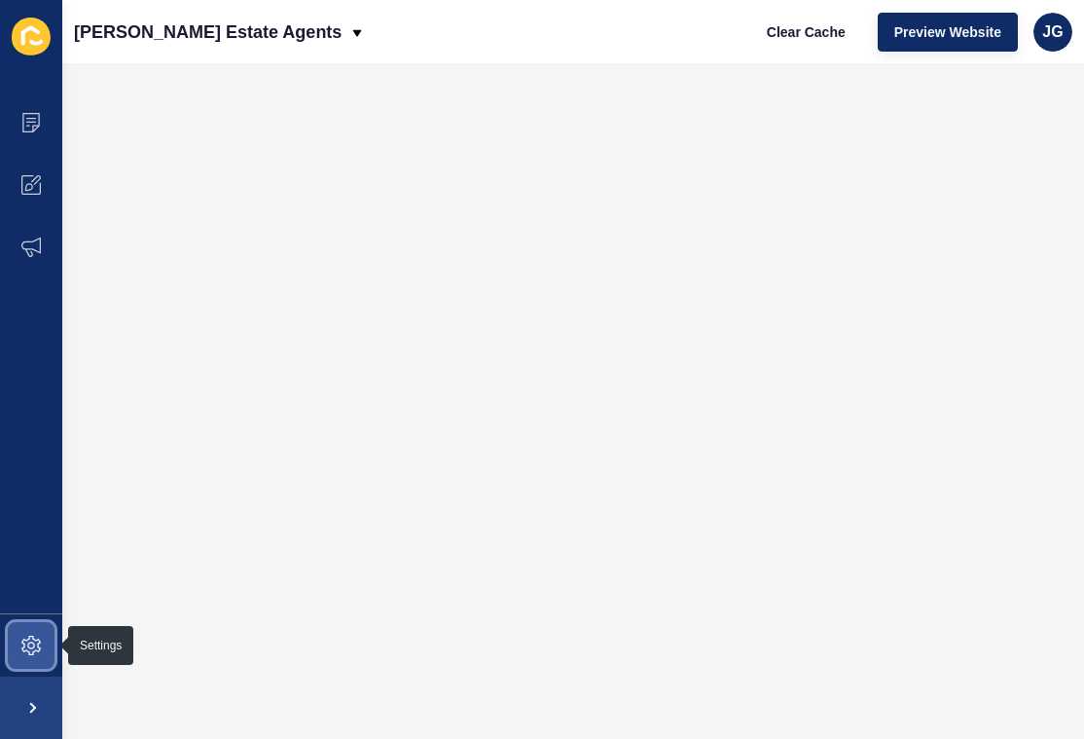
drag, startPoint x: 52, startPoint y: 622, endPoint x: 41, endPoint y: 664, distance: 43.2
click at [41, 664] on span at bounding box center [31, 645] width 62 height 62
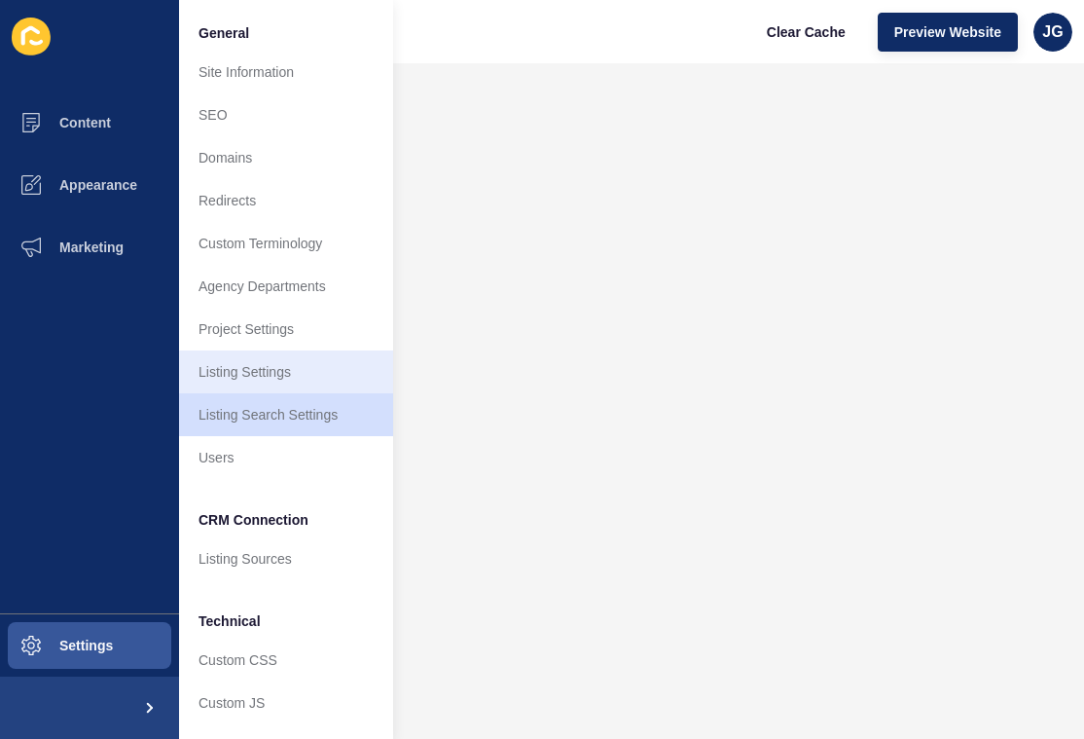
click at [273, 361] on link "Listing Settings" at bounding box center [286, 371] width 214 height 43
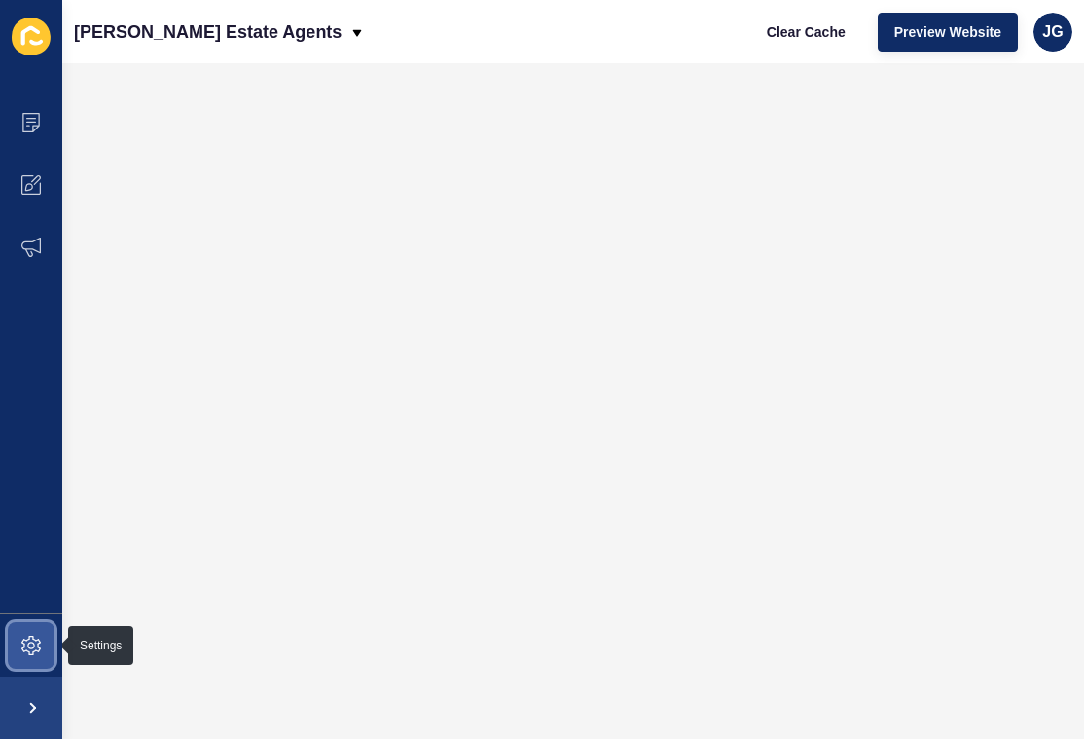
click at [33, 644] on icon at bounding box center [30, 645] width 19 height 19
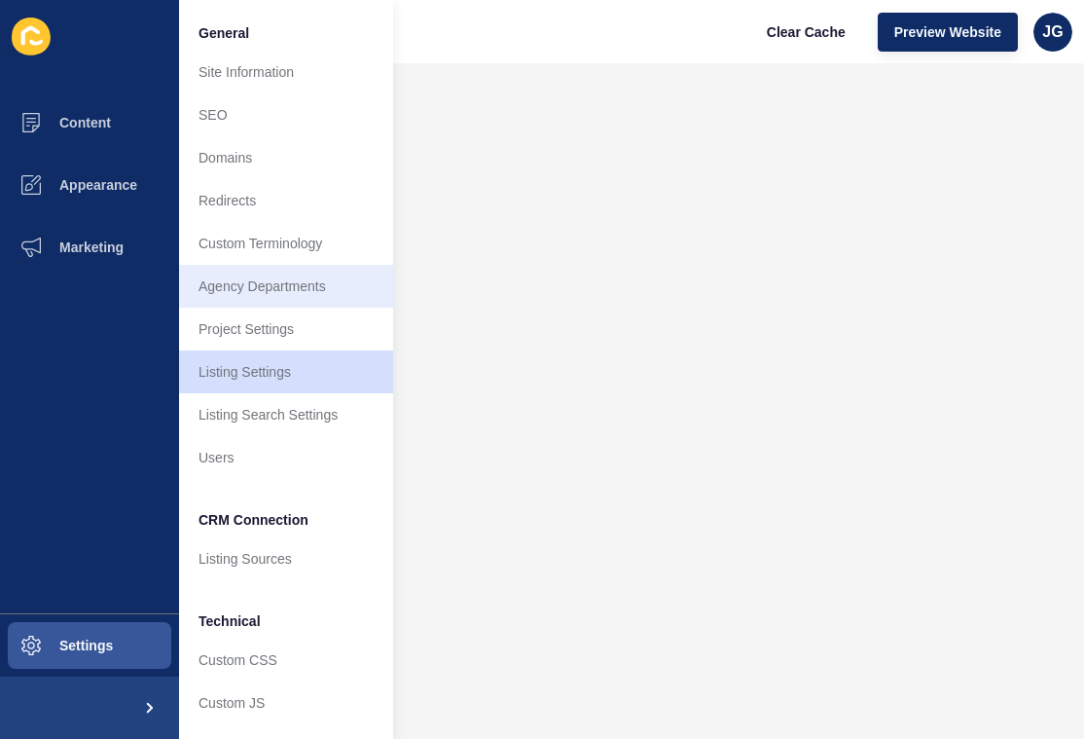
click at [308, 276] on link "Agency Departments" at bounding box center [286, 286] width 214 height 43
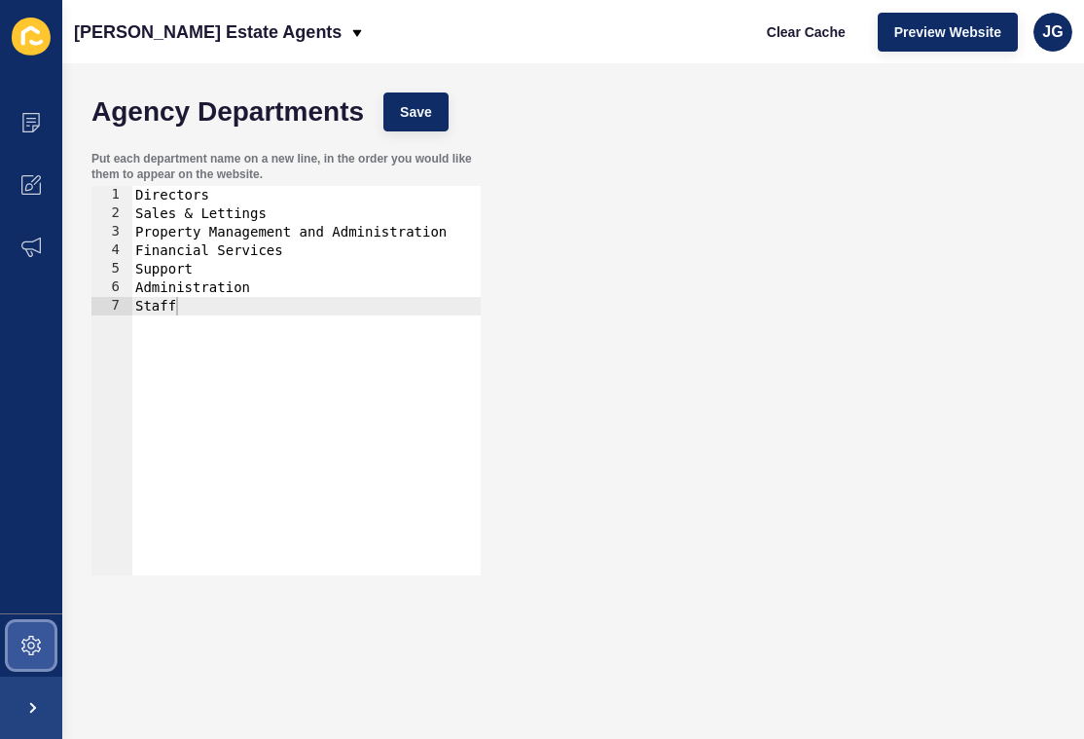
click at [51, 638] on span at bounding box center [31, 645] width 62 height 62
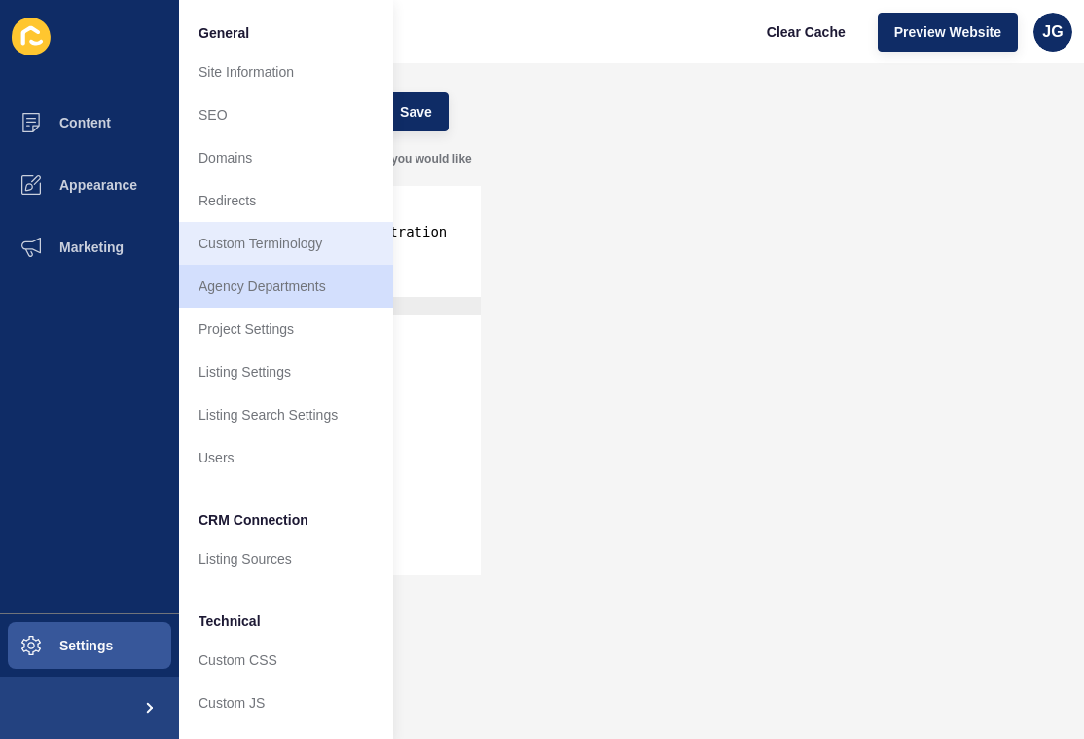
click at [231, 246] on link "Custom Terminology" at bounding box center [286, 243] width 214 height 43
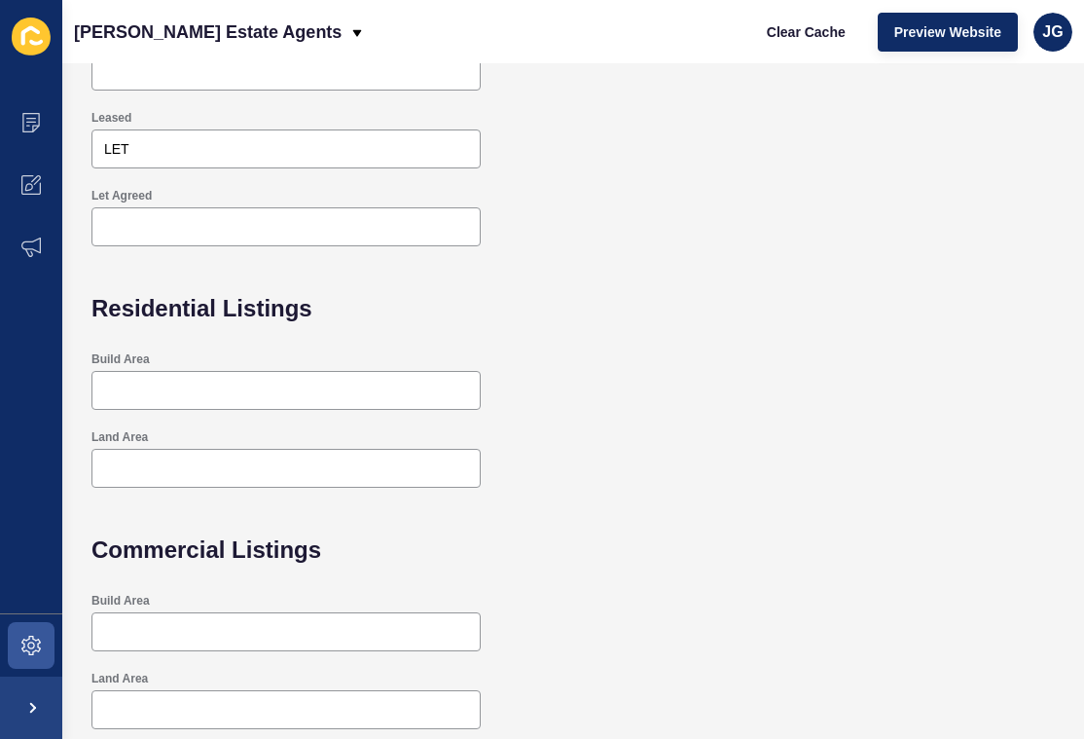
scroll to position [516, 0]
click at [31, 616] on span at bounding box center [31, 645] width 62 height 62
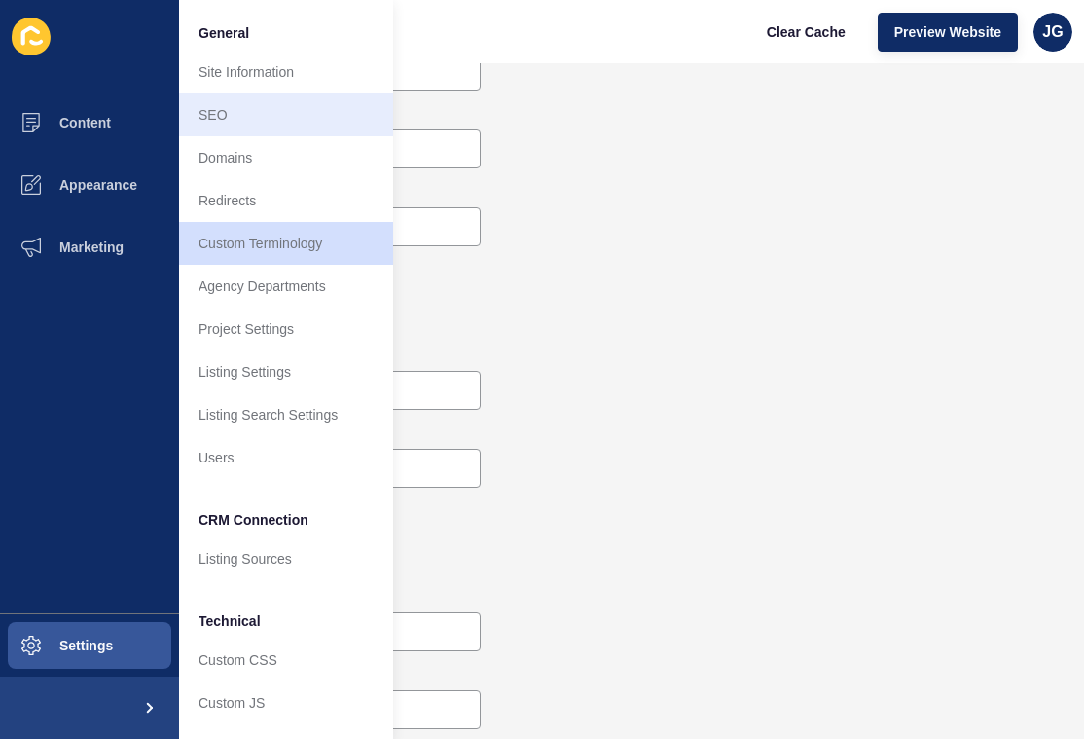
click at [322, 135] on link "SEO" at bounding box center [286, 114] width 214 height 43
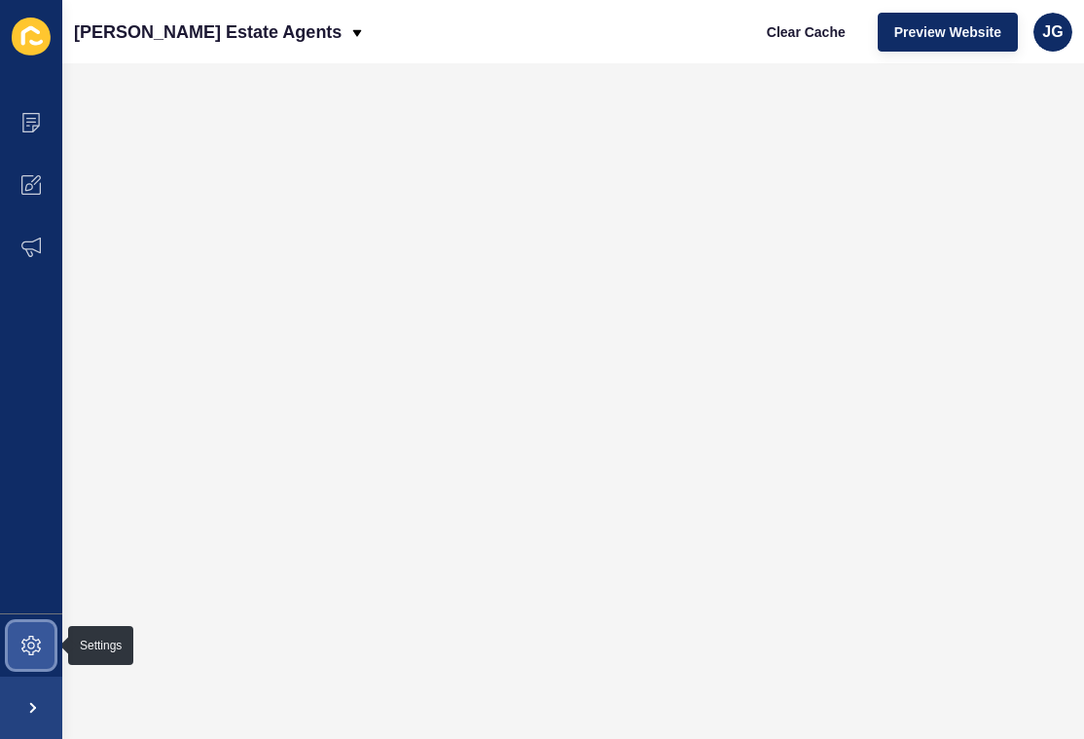
click at [36, 651] on icon at bounding box center [30, 645] width 19 height 19
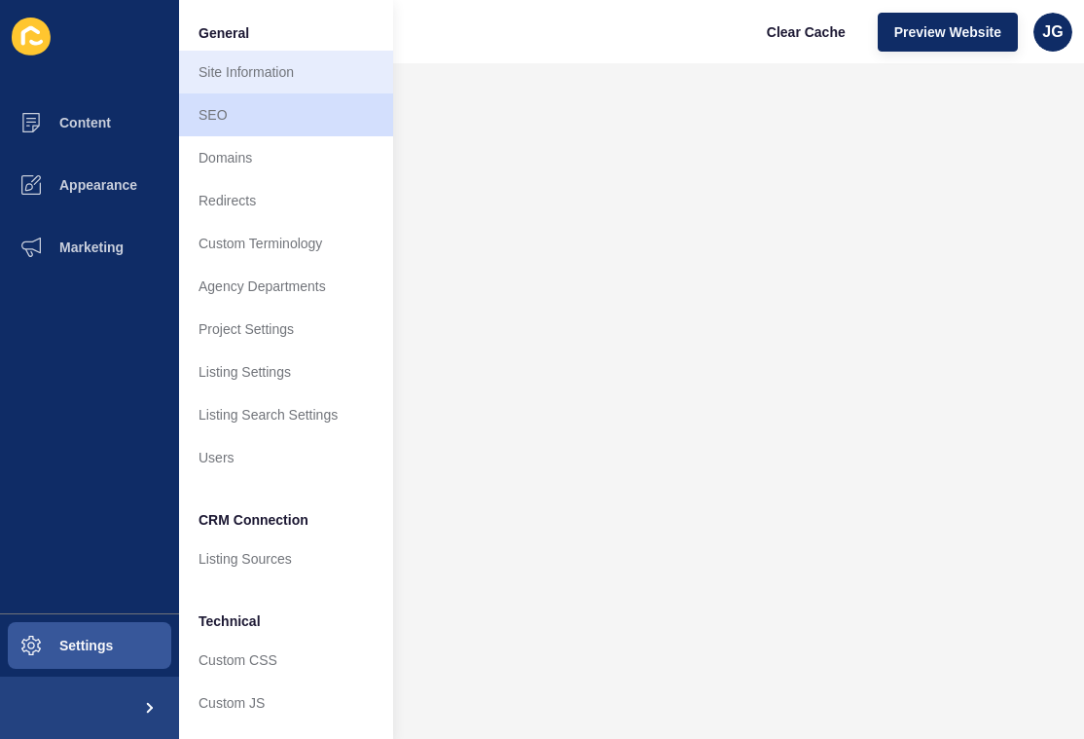
click at [223, 55] on link "Site Information" at bounding box center [286, 72] width 214 height 43
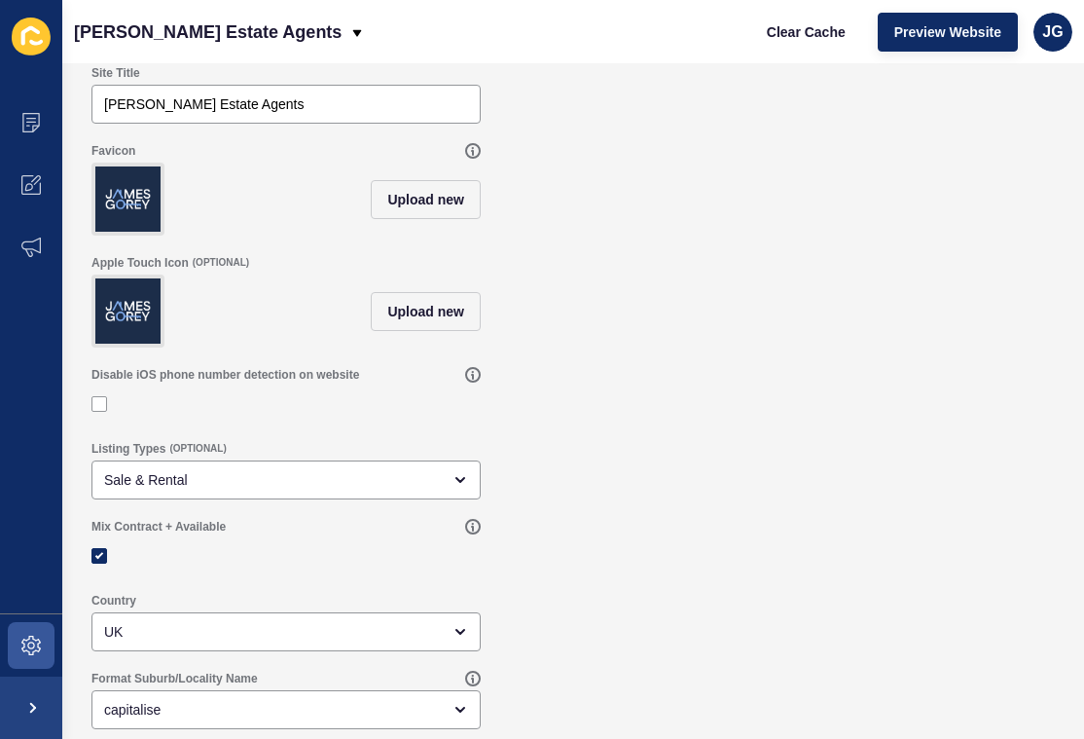
scroll to position [86, 0]
click at [25, 37] on icon at bounding box center [31, 37] width 39 height 38
